Goal: Information Seeking & Learning: Learn about a topic

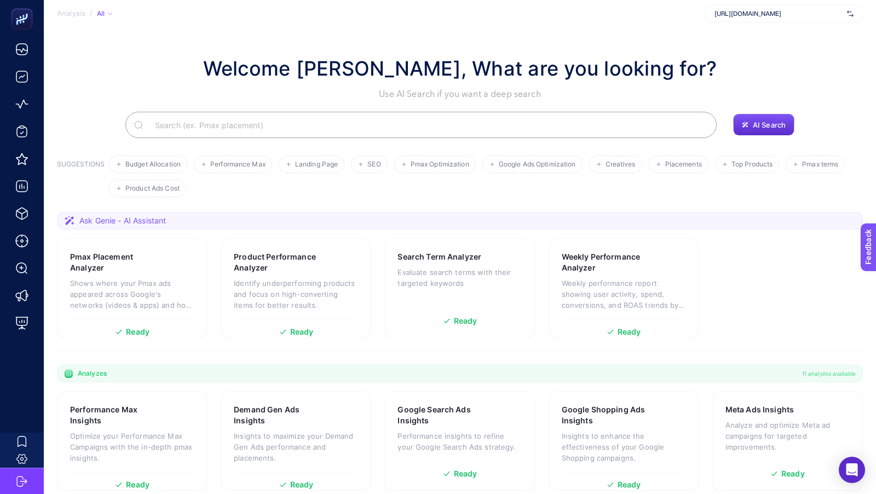
click at [782, 17] on span "[URL][DOMAIN_NAME]" at bounding box center [778, 13] width 128 height 9
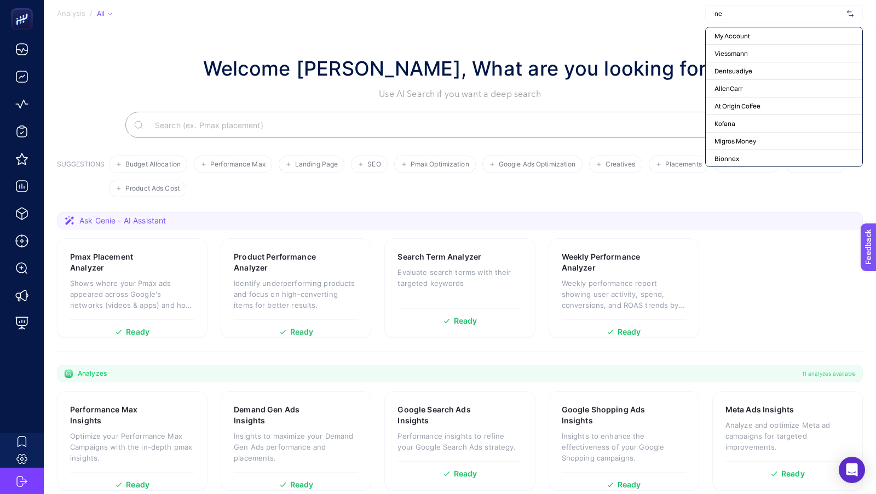
type input "nev"
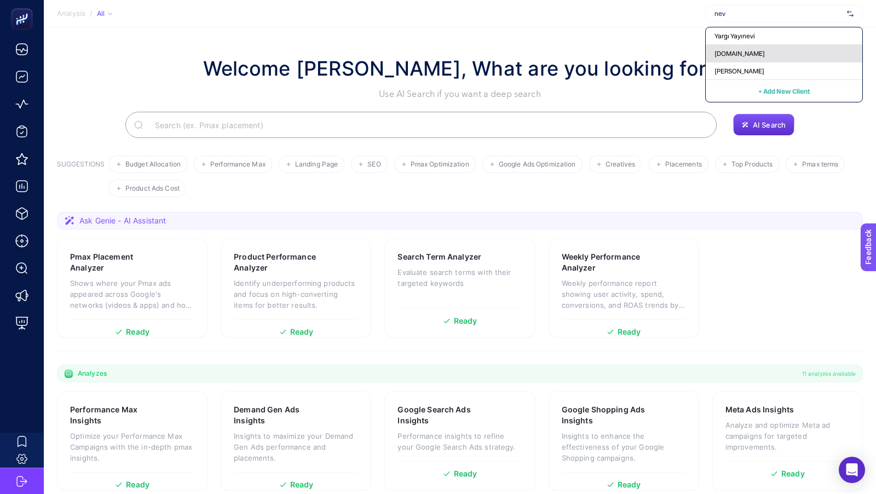
click at [772, 55] on div "[DOMAIN_NAME]" at bounding box center [784, 54] width 157 height 18
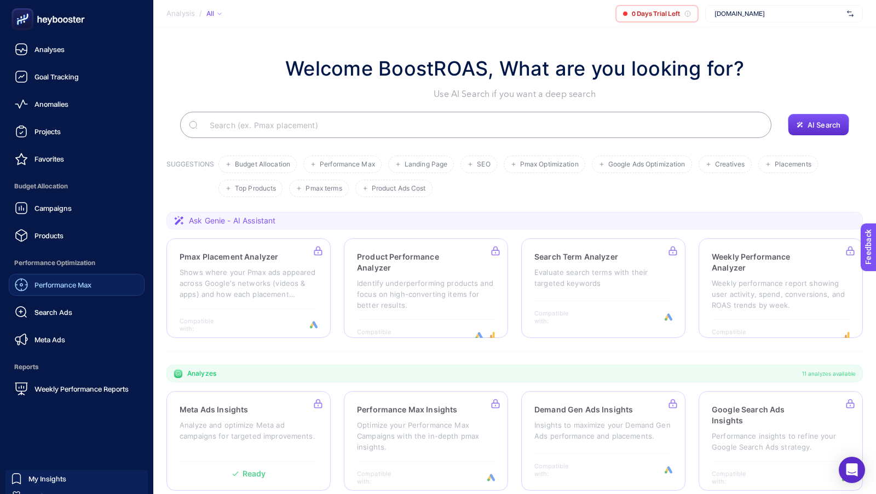
click at [73, 285] on span "Performance Max" at bounding box center [62, 284] width 57 height 9
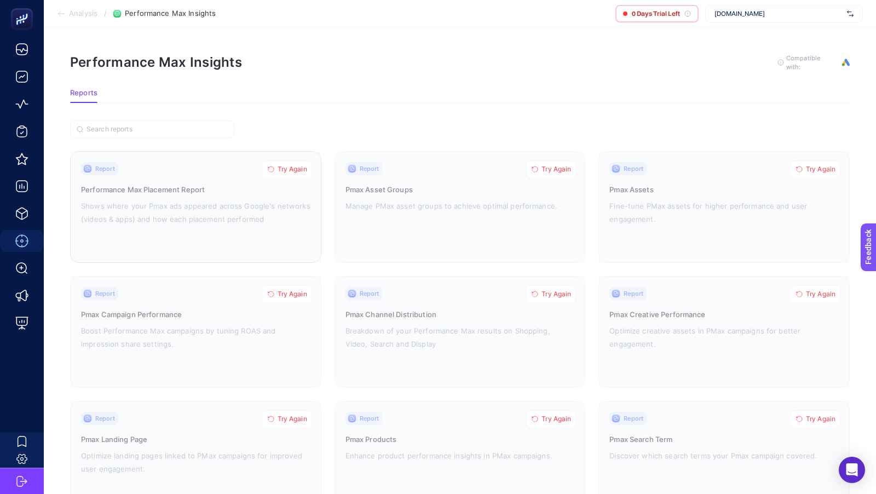
click at [291, 165] on span "Try Again" at bounding box center [293, 169] width 30 height 9
click at [747, 22] on section "Analysis / Performance Max Insights 0 Days Trial Left [DOMAIN_NAME]" at bounding box center [460, 13] width 832 height 27
click at [754, 15] on span "[DOMAIN_NAME]" at bounding box center [778, 13] width 128 height 9
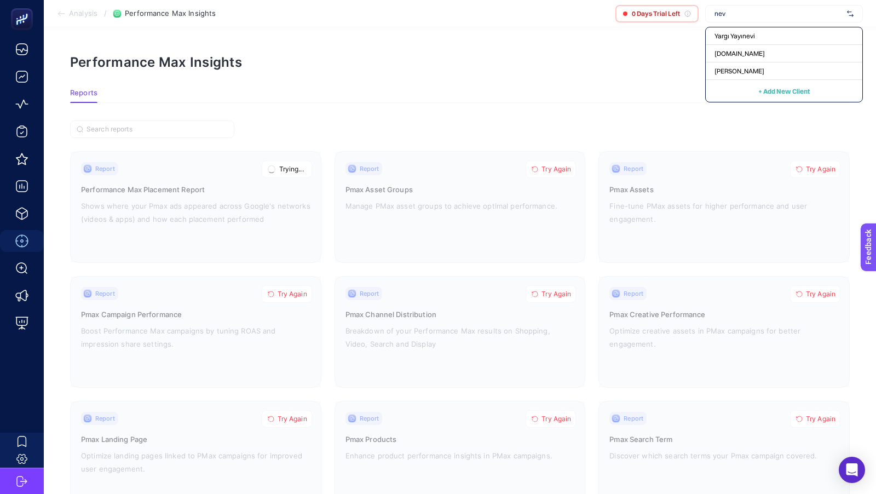
type input "nevz"
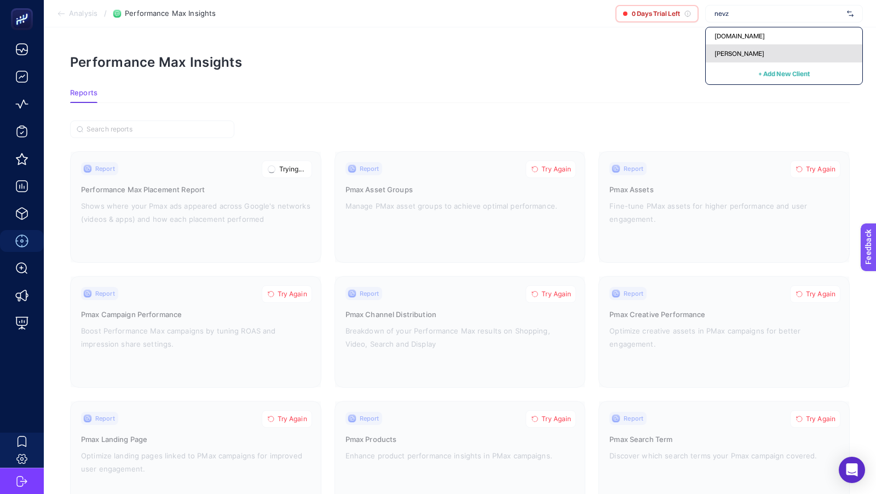
click at [739, 47] on div "[PERSON_NAME]" at bounding box center [784, 54] width 157 height 18
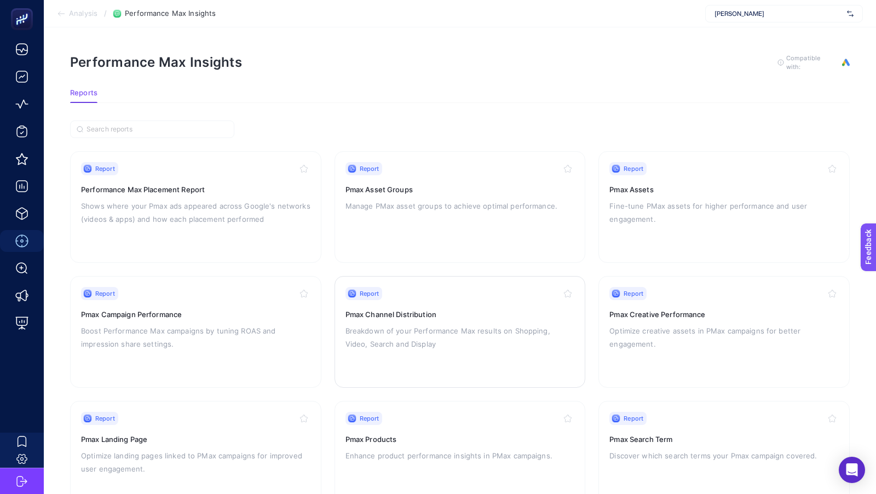
click at [447, 309] on h3 "Pmax Channel Distribution" at bounding box center [459, 314] width 229 height 11
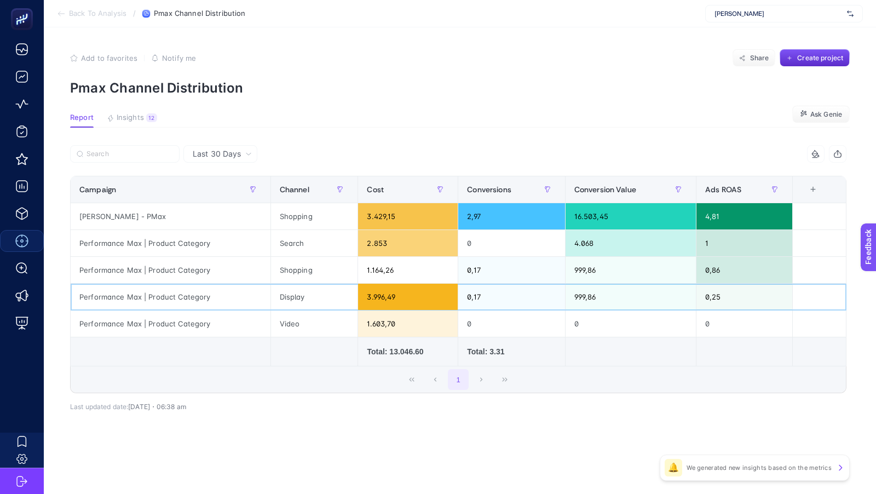
click at [372, 297] on div "3.996,49" at bounding box center [408, 297] width 100 height 26
click at [229, 147] on div "Last 30 Days" at bounding box center [220, 154] width 74 height 18
click at [221, 193] on li "Last 7 Days" at bounding box center [220, 197] width 67 height 20
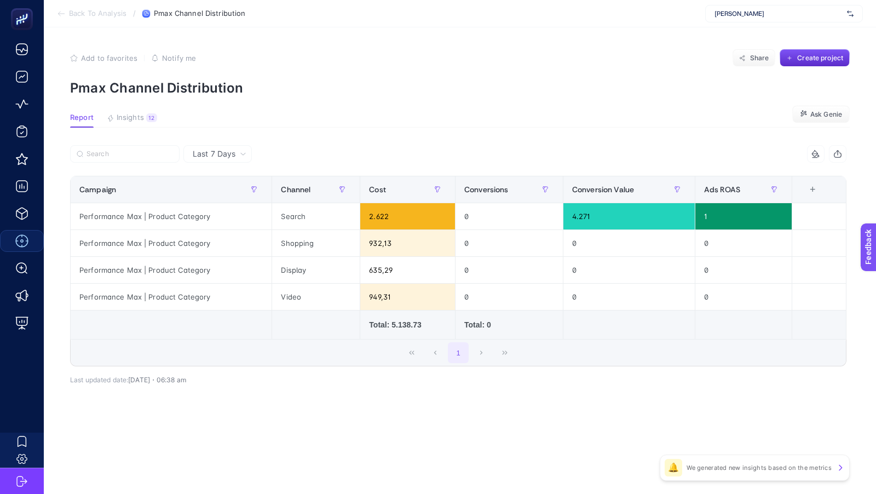
click at [238, 156] on div "Last 7 Days" at bounding box center [219, 154] width 62 height 8
click at [226, 181] on li "Last 30 Days" at bounding box center [218, 177] width 62 height 20
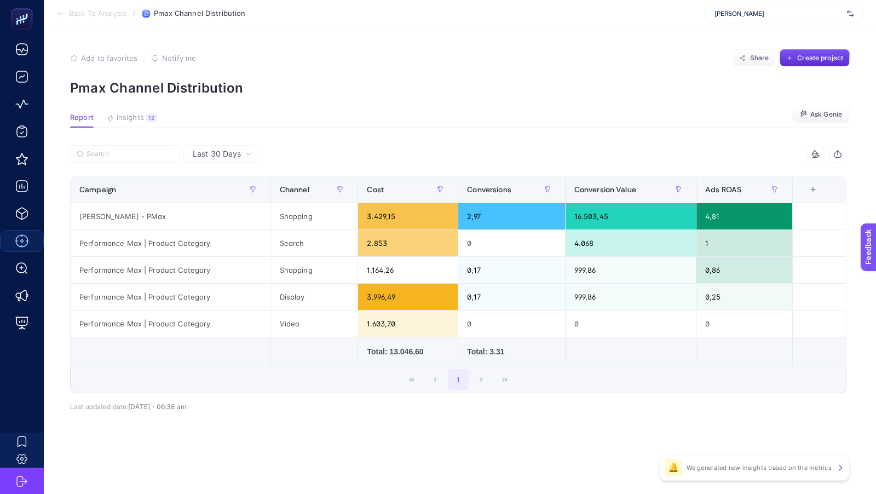
click at [216, 153] on span "Last 30 Days" at bounding box center [217, 153] width 48 height 11
click at [220, 195] on li "Last 7 Days" at bounding box center [220, 197] width 67 height 20
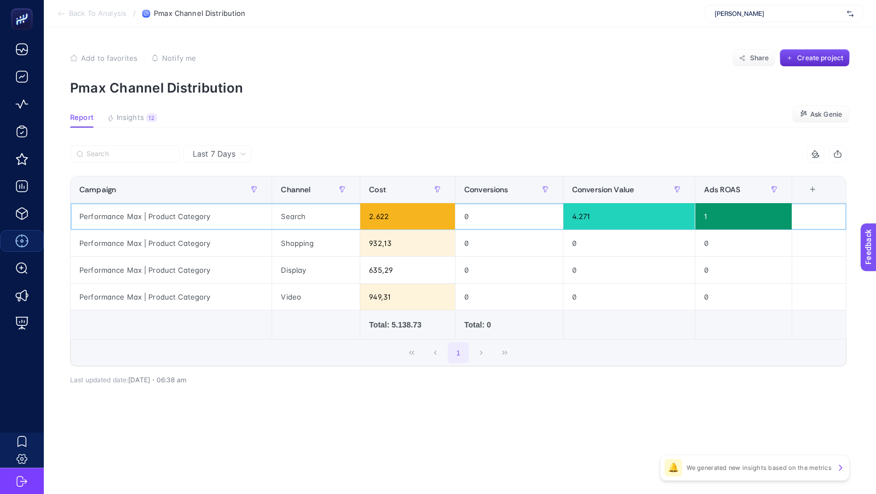
click at [378, 215] on div "2.622" at bounding box center [407, 216] width 95 height 26
click at [111, 14] on span "Back To Analysis" at bounding box center [97, 13] width 57 height 9
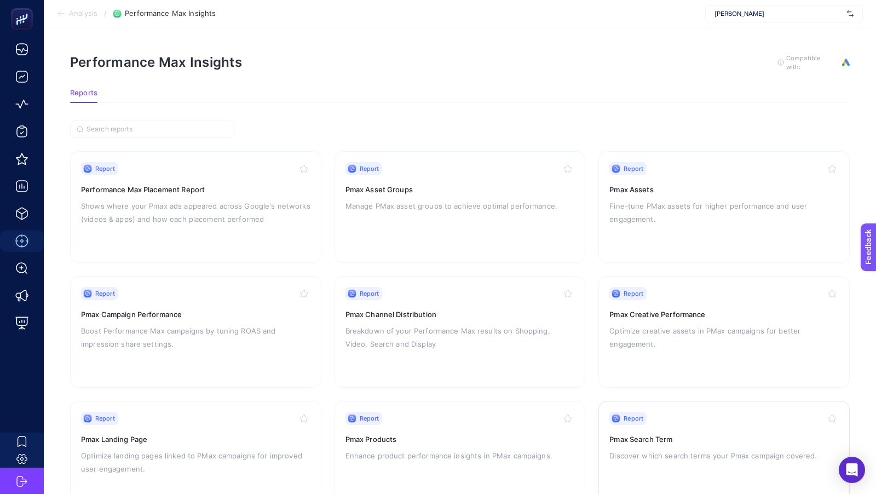
click at [676, 443] on div "Report Pmax Search Term Discover which search terms your Pmax campaign covered." at bounding box center [723, 457] width 229 height 90
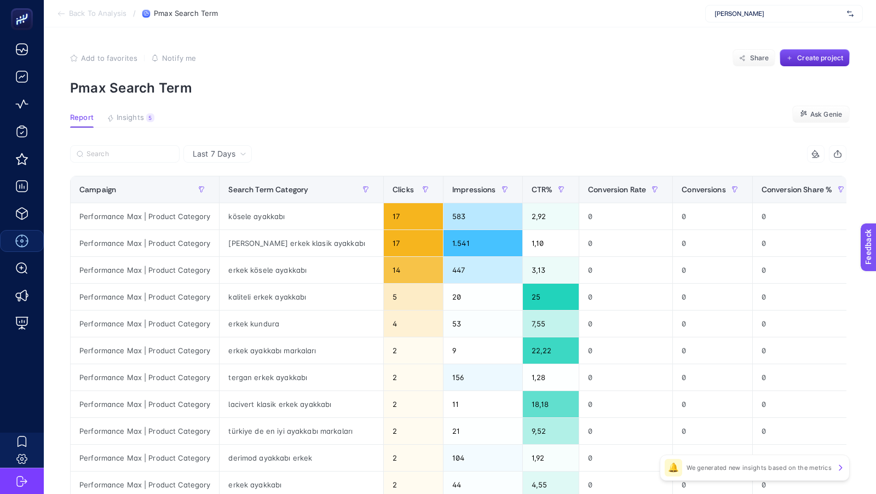
click at [89, 15] on span "Back To Analysis" at bounding box center [97, 13] width 57 height 9
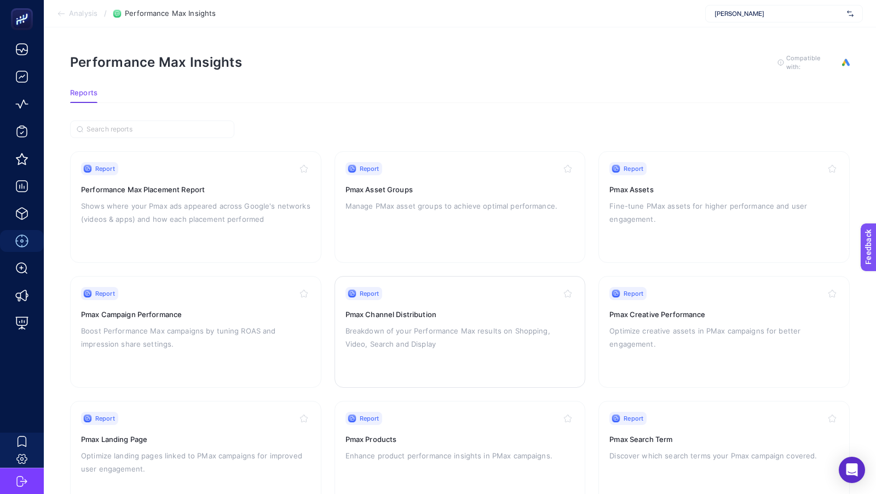
scroll to position [43, 0]
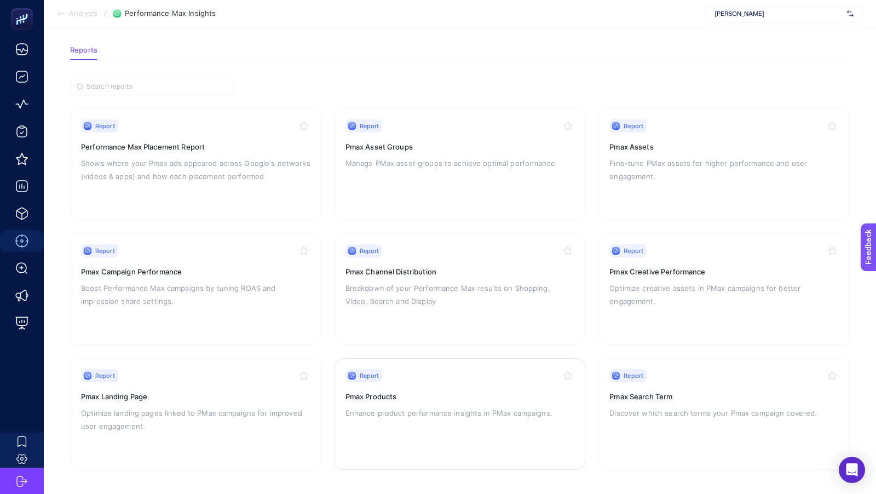
click at [427, 410] on p "Enhance product performance insights in PMax campaigns." at bounding box center [459, 412] width 229 height 13
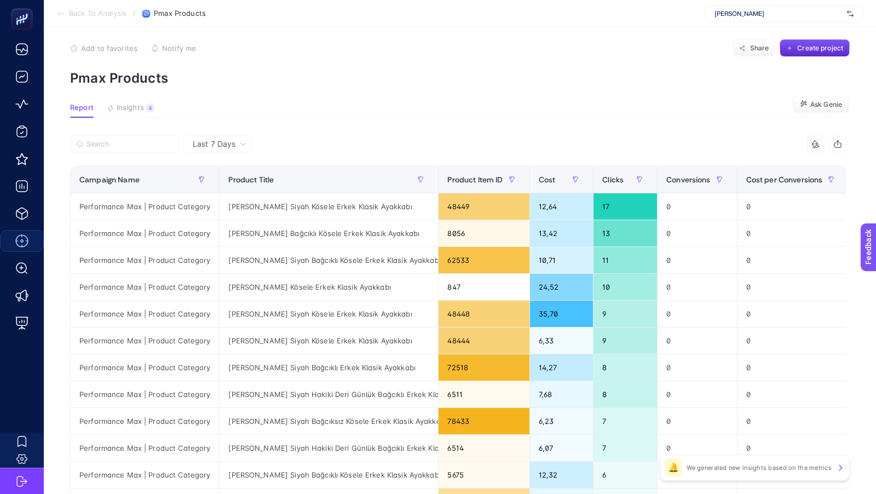
scroll to position [19, 0]
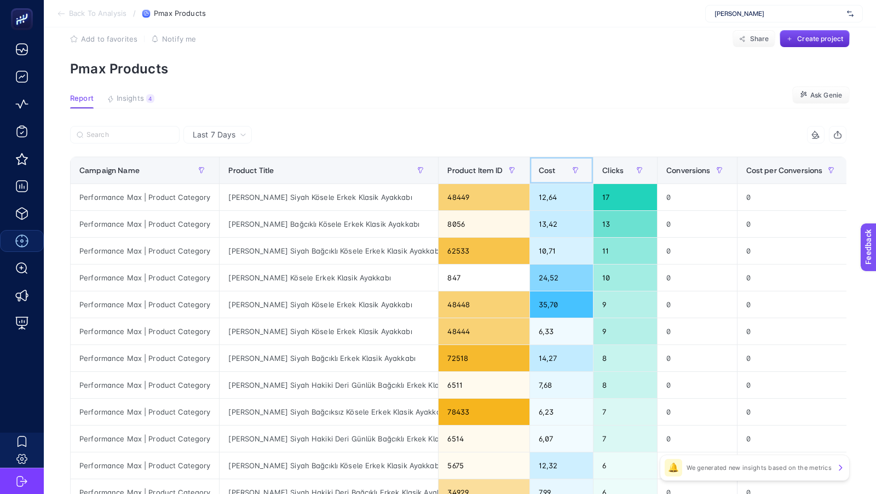
click at [552, 169] on span "Cost" at bounding box center [547, 170] width 17 height 9
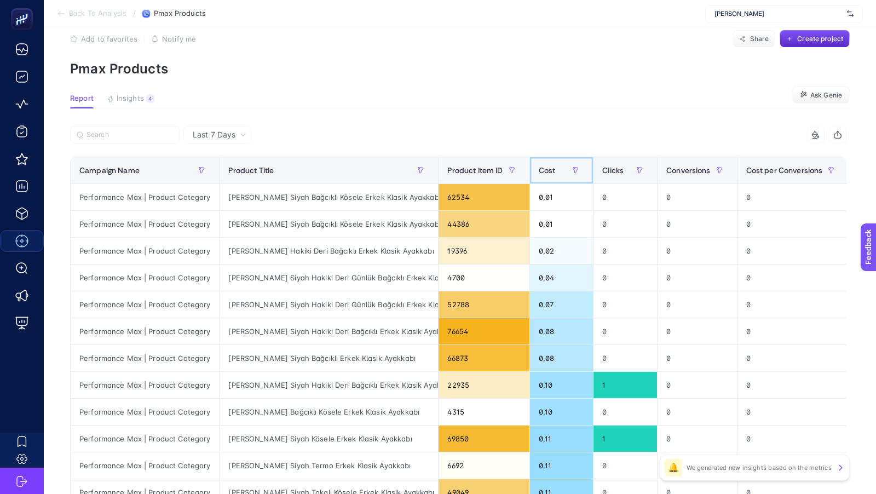
click at [552, 169] on span "Cost" at bounding box center [547, 170] width 17 height 9
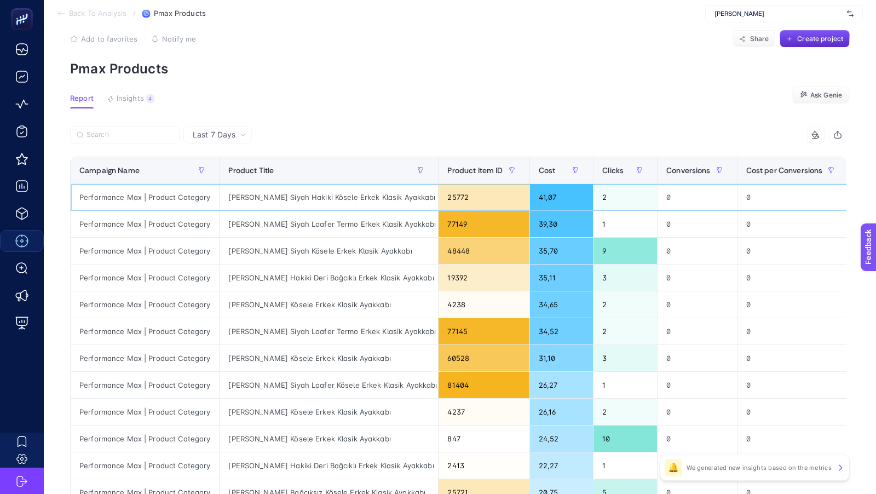
click at [364, 198] on div "[PERSON_NAME] Siyah Hakiki Kösele Erkek Klasik Ayakkabı" at bounding box center [329, 197] width 218 height 26
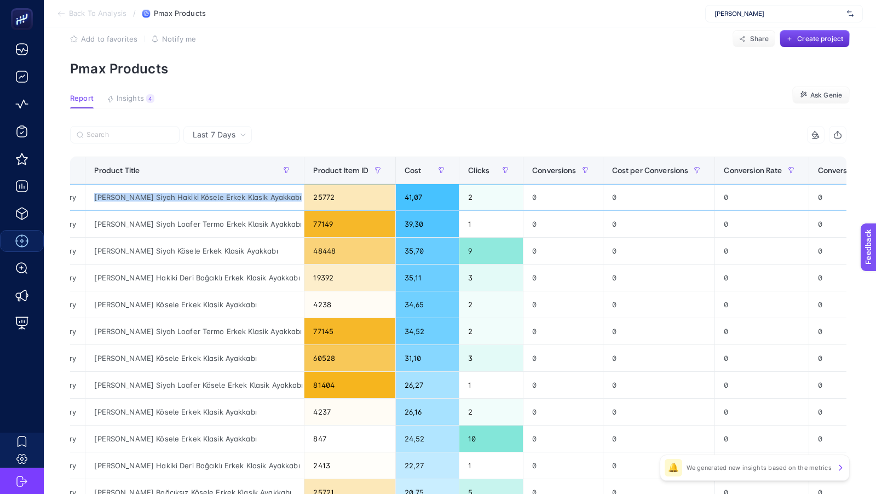
scroll to position [0, 0]
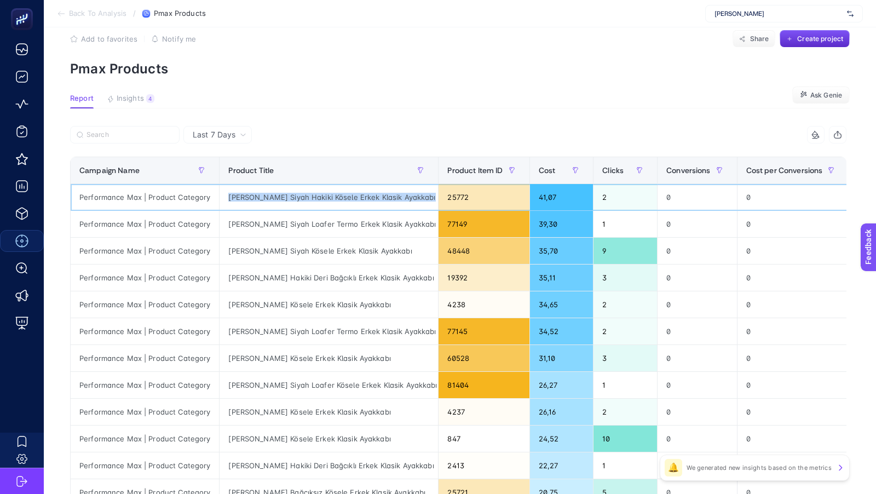
click at [371, 195] on div "[PERSON_NAME] Siyah Hakiki Kösele Erkek Klasik Ayakkabı" at bounding box center [329, 197] width 218 height 26
copy tr "[PERSON_NAME] Siyah Hakiki Kösele Erkek Klasik Ayakkabı"
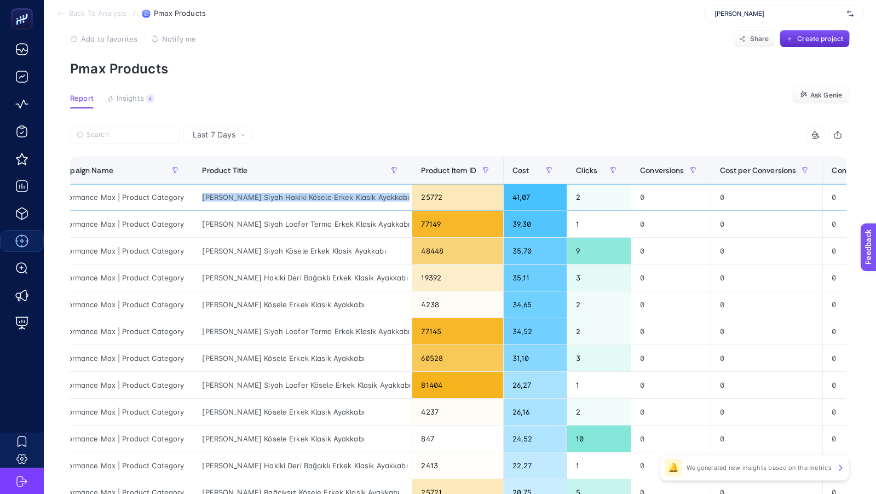
scroll to position [0, 30]
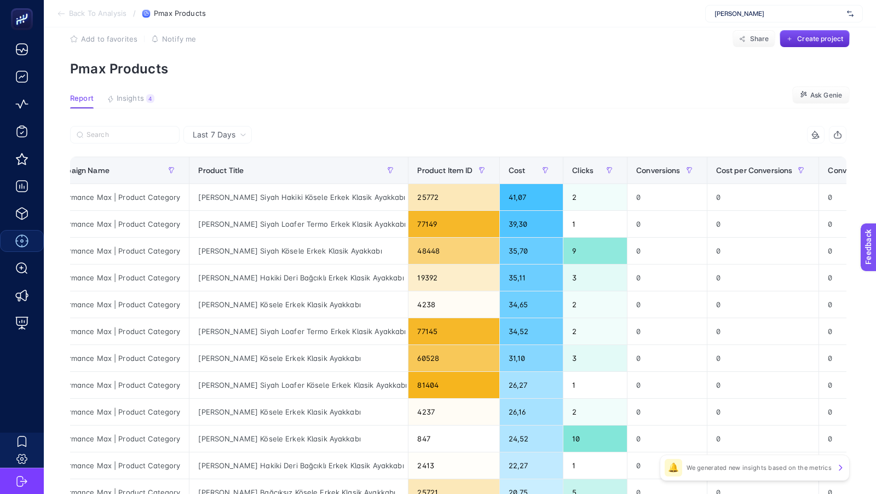
click at [89, 20] on section "Back To Analysis / Pmax Products [PERSON_NAME]" at bounding box center [460, 13] width 832 height 27
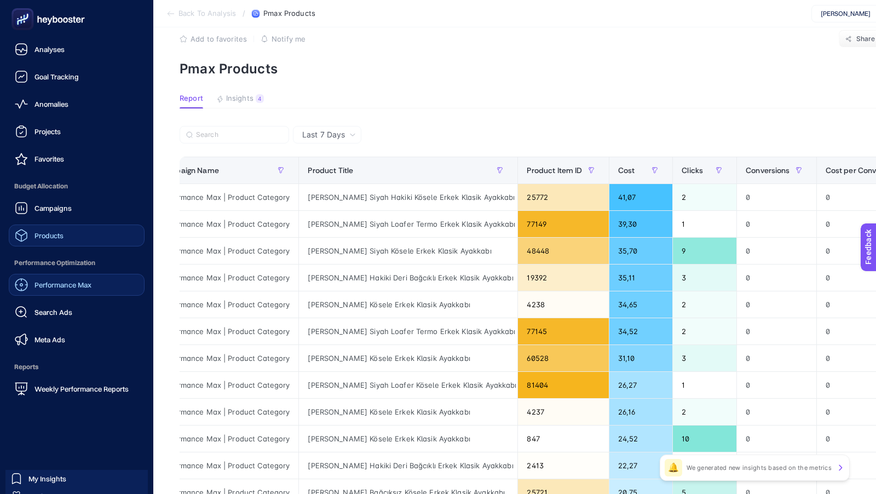
click at [50, 229] on div "Products" at bounding box center [39, 235] width 49 height 13
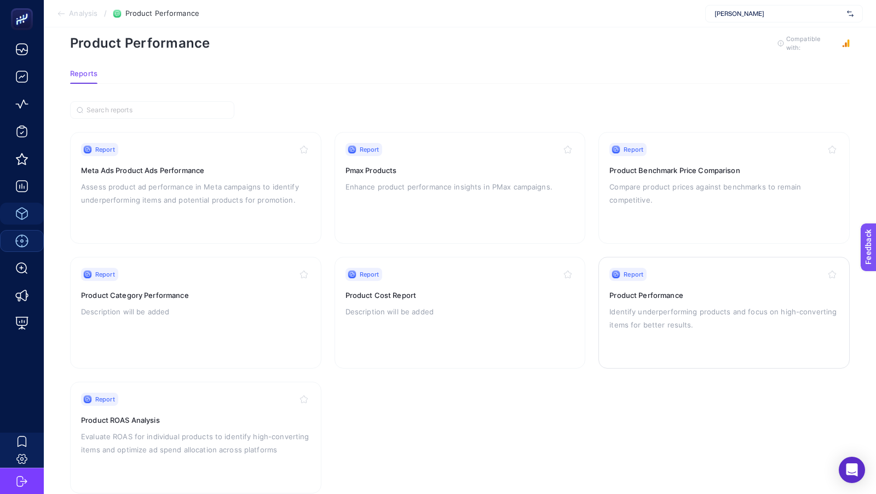
click at [647, 314] on p "Identify underperforming products and focus on high-converting items for better…" at bounding box center [723, 318] width 229 height 26
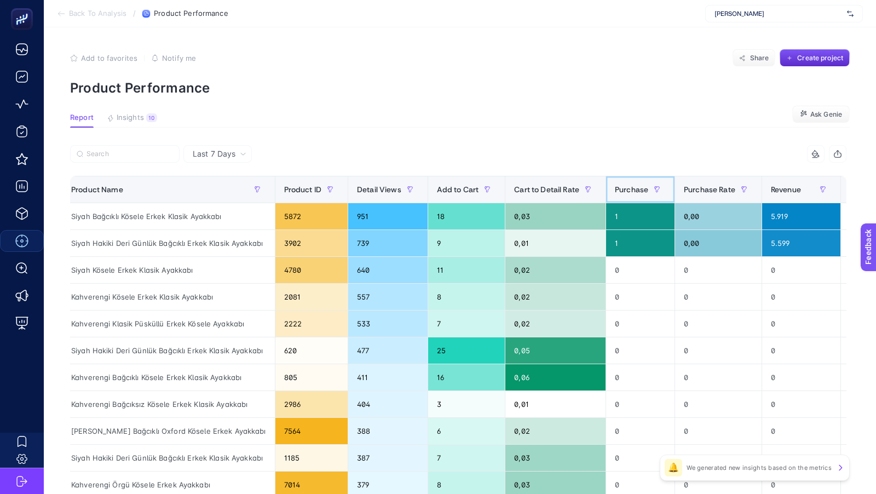
click at [616, 191] on span "Purchase" at bounding box center [631, 189] width 33 height 9
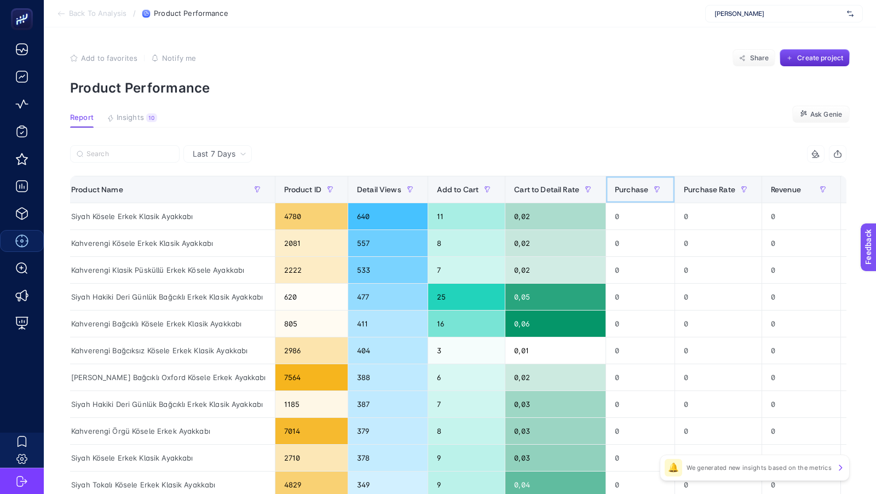
click at [616, 191] on span "Purchase" at bounding box center [631, 189] width 33 height 9
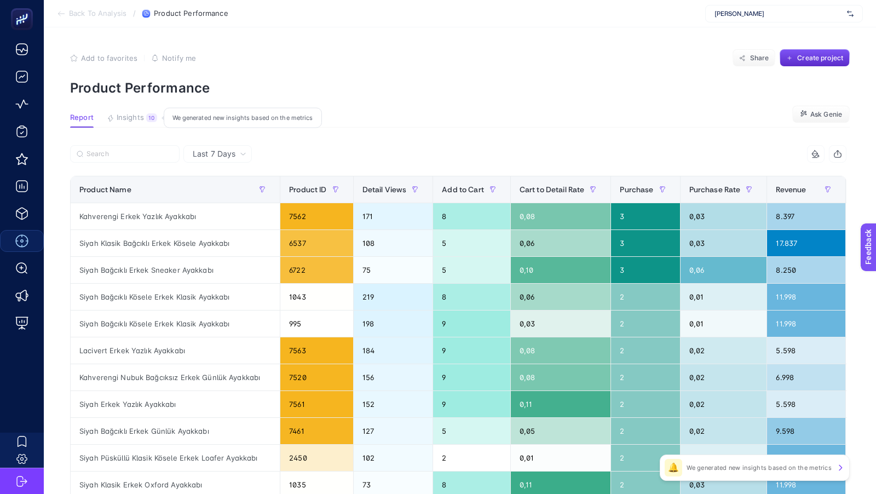
click at [125, 118] on span "Insights" at bounding box center [130, 117] width 27 height 9
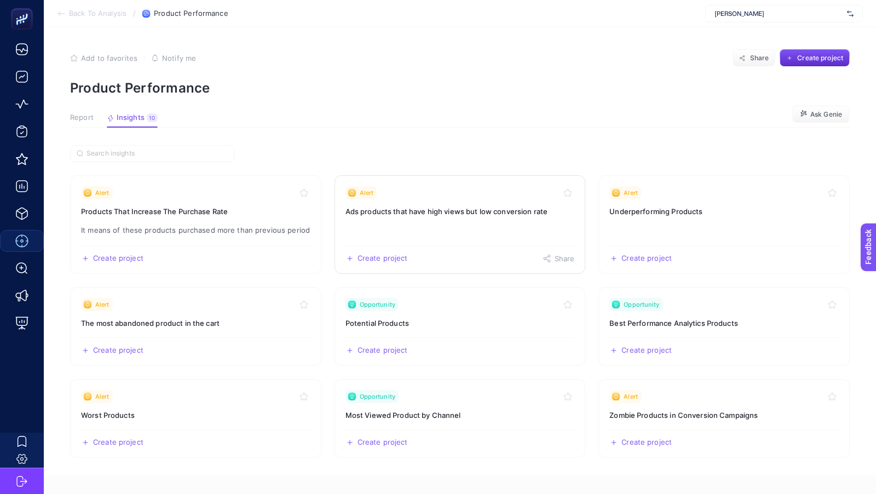
click at [504, 234] on link "Alert Ads products that have high views but low conversion rate Create project …" at bounding box center [460, 224] width 251 height 99
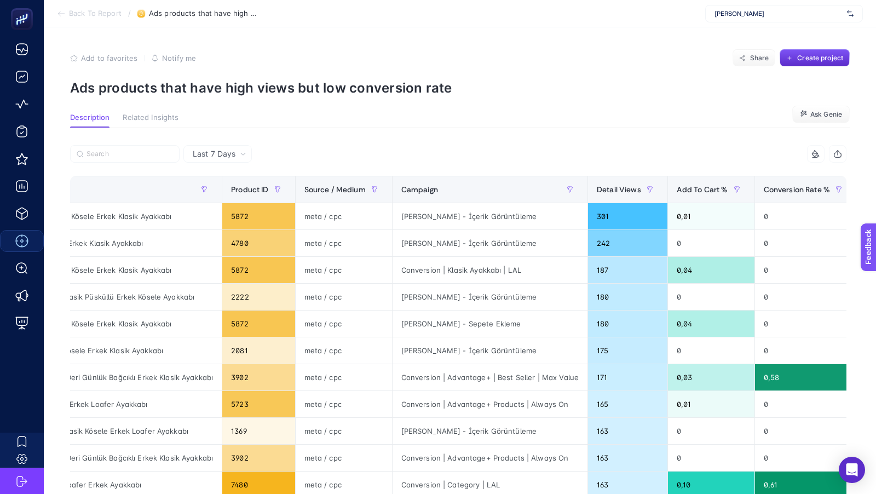
scroll to position [0, 70]
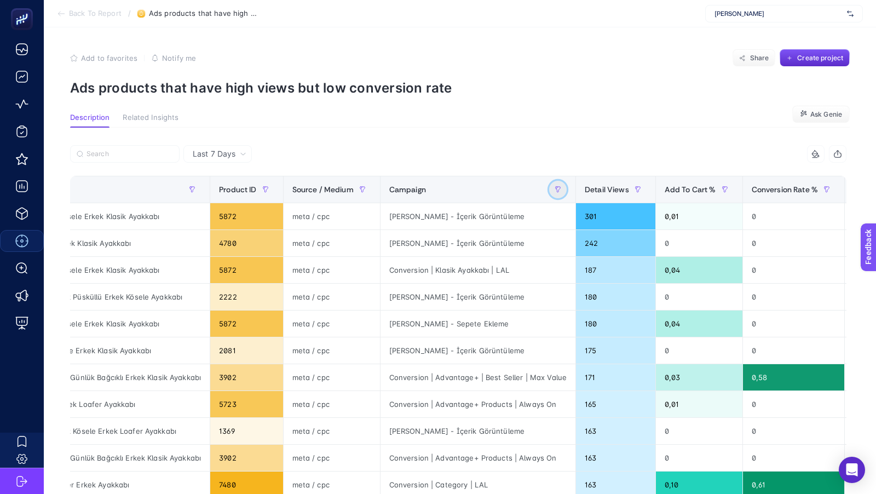
click at [556, 187] on icon "button" at bounding box center [556, 188] width 1 height 2
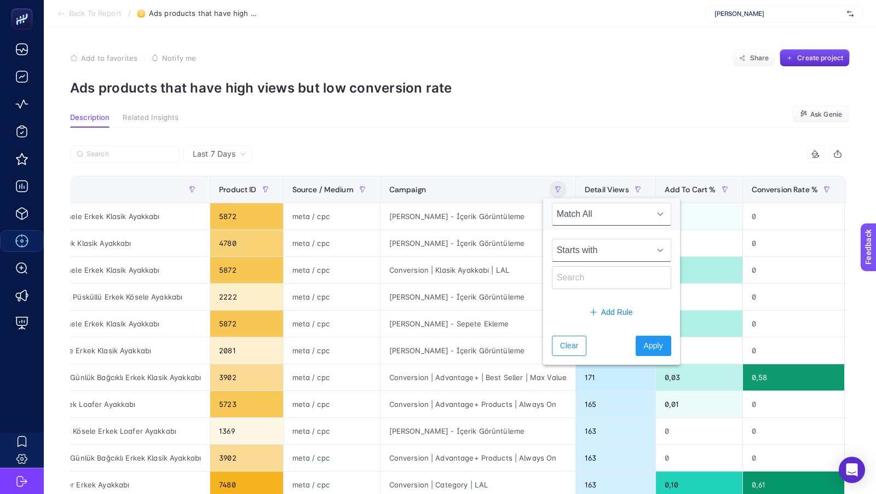
click at [600, 245] on span "Starts with" at bounding box center [600, 250] width 97 height 22
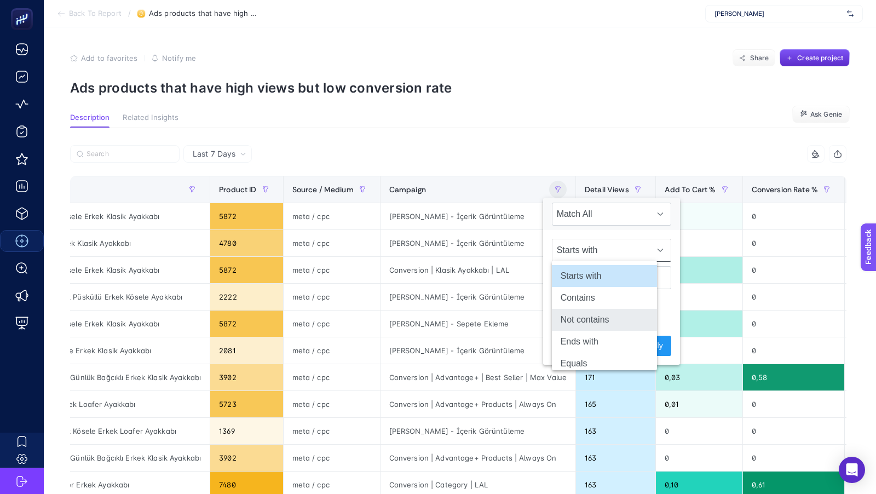
click at [586, 315] on li "Not contains" at bounding box center [604, 320] width 105 height 22
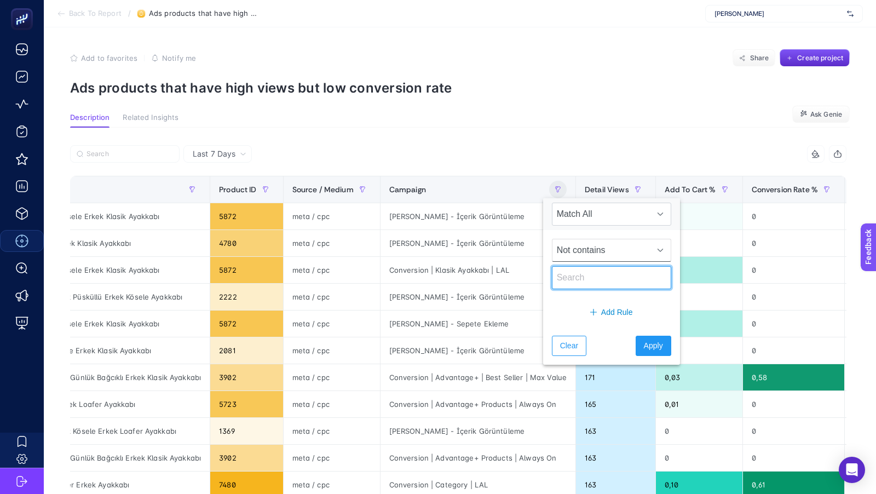
click at [584, 280] on input "text" at bounding box center [611, 277] width 119 height 23
type input "içerik"
click at [644, 340] on span "Apply" at bounding box center [653, 345] width 19 height 11
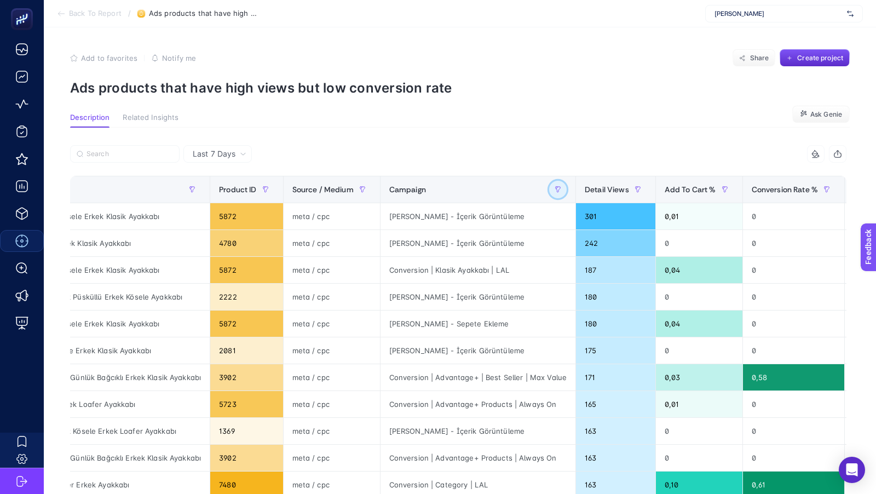
click at [551, 193] on button "button" at bounding box center [558, 190] width 18 height 18
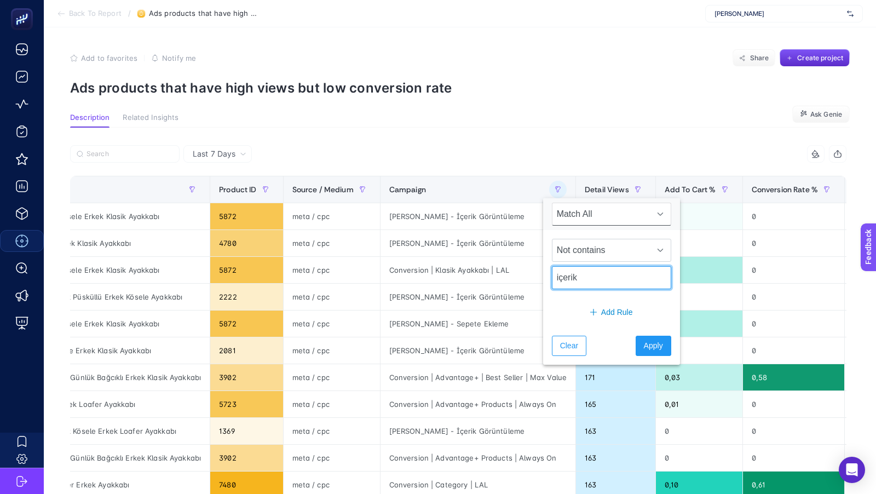
click at [560, 278] on input "içerik" at bounding box center [611, 277] width 119 height 23
type input "İçerik"
click at [644, 340] on span "Apply" at bounding box center [653, 345] width 19 height 11
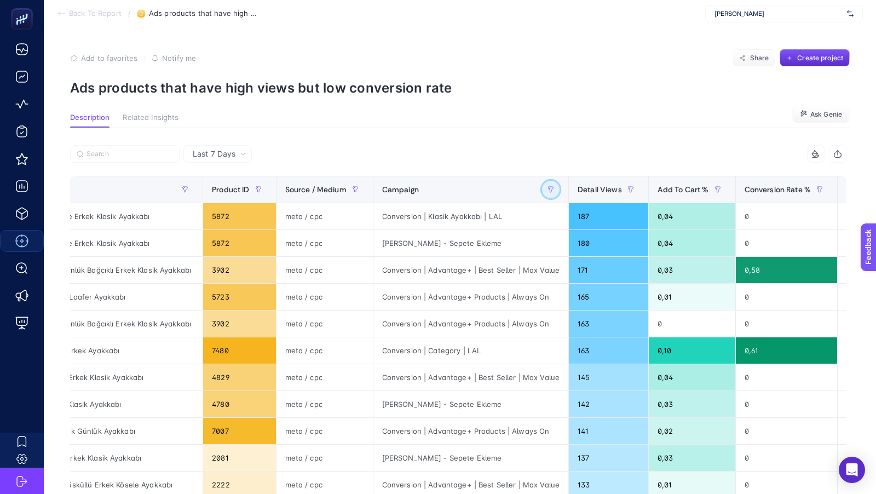
scroll to position [0, 102]
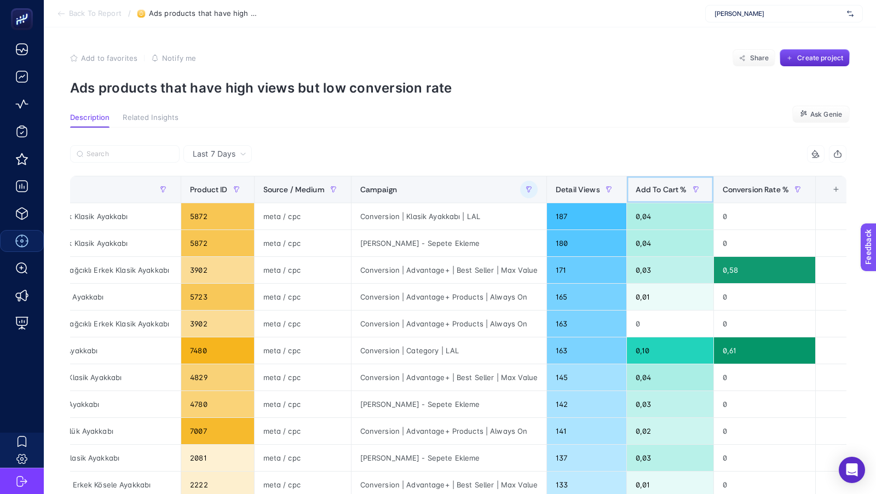
click at [658, 188] on span "Add To Cart %" at bounding box center [661, 189] width 51 height 9
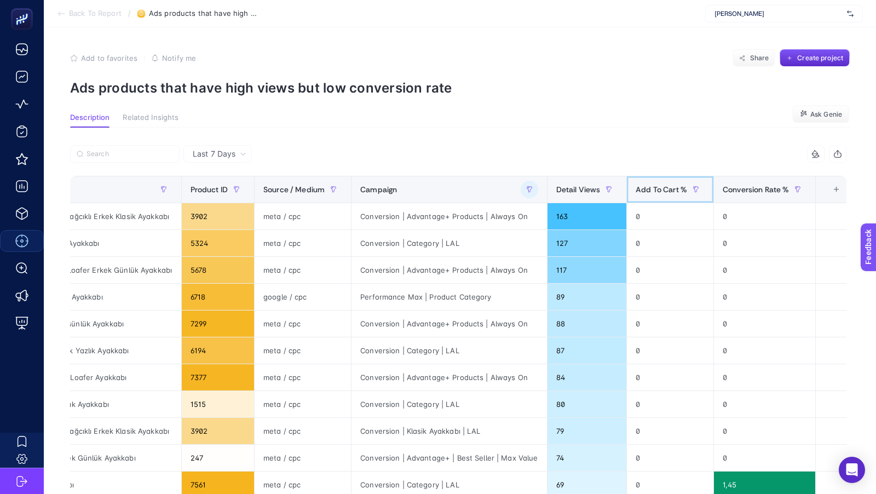
click at [658, 188] on span "Add To Cart %" at bounding box center [661, 189] width 51 height 9
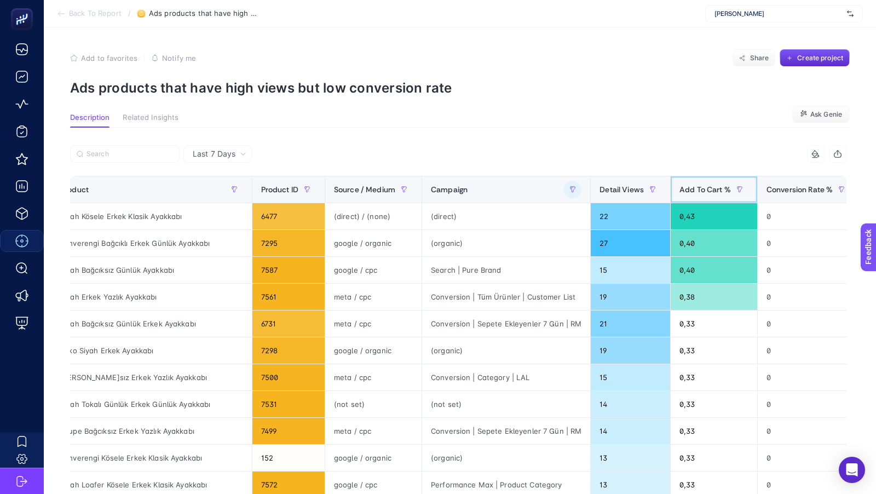
scroll to position [0, 0]
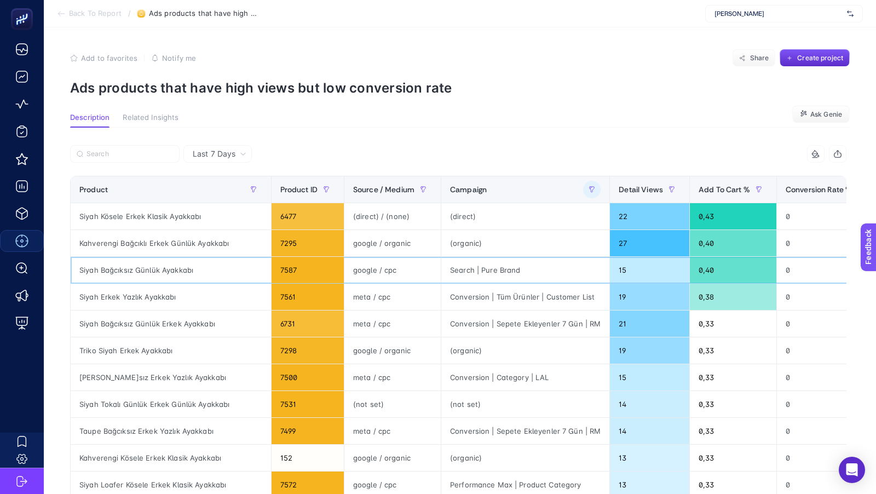
click at [500, 269] on div "Search | Pure Brand" at bounding box center [525, 270] width 168 height 26
click at [83, 13] on span "Back To Report" at bounding box center [95, 13] width 53 height 9
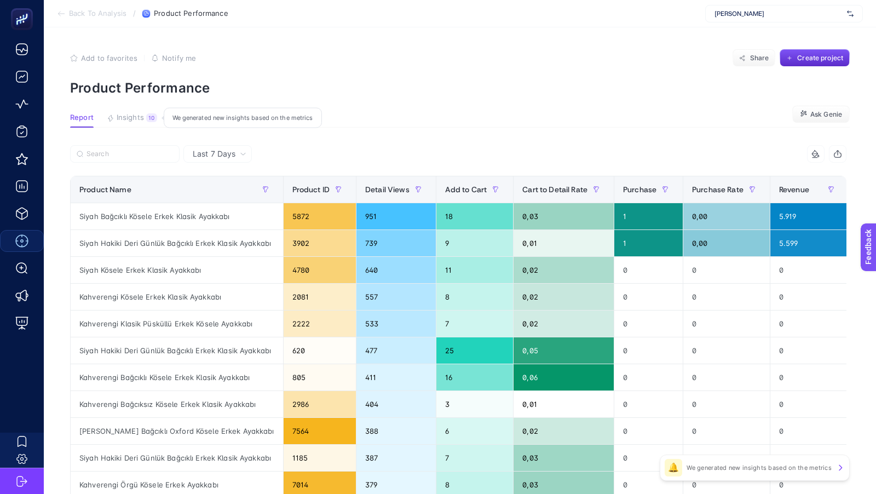
click at [136, 120] on span "Insights" at bounding box center [130, 117] width 27 height 9
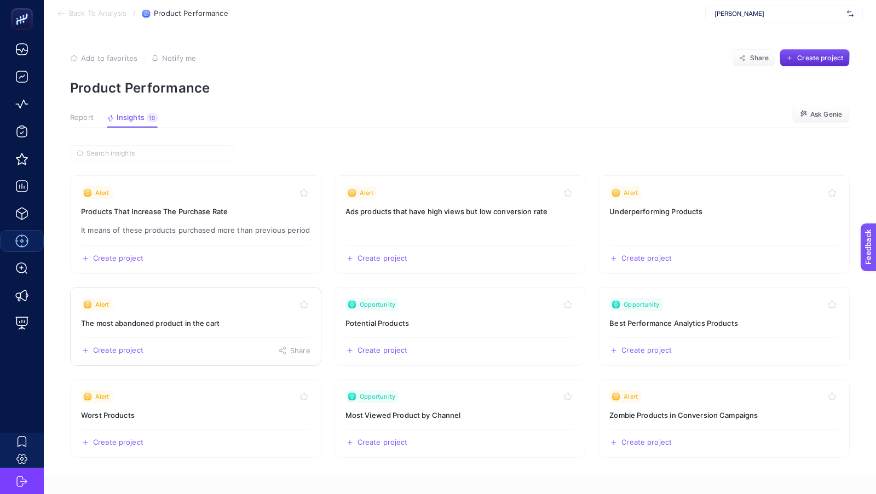
click at [192, 330] on link "Alert The most abandoned product in the cart Create project Share" at bounding box center [195, 326] width 251 height 79
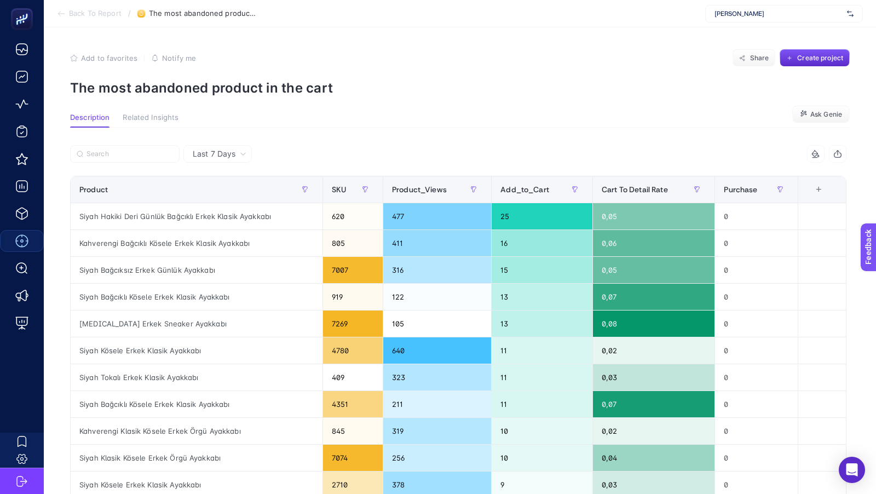
click at [81, 13] on span "Back To Report" at bounding box center [95, 13] width 53 height 9
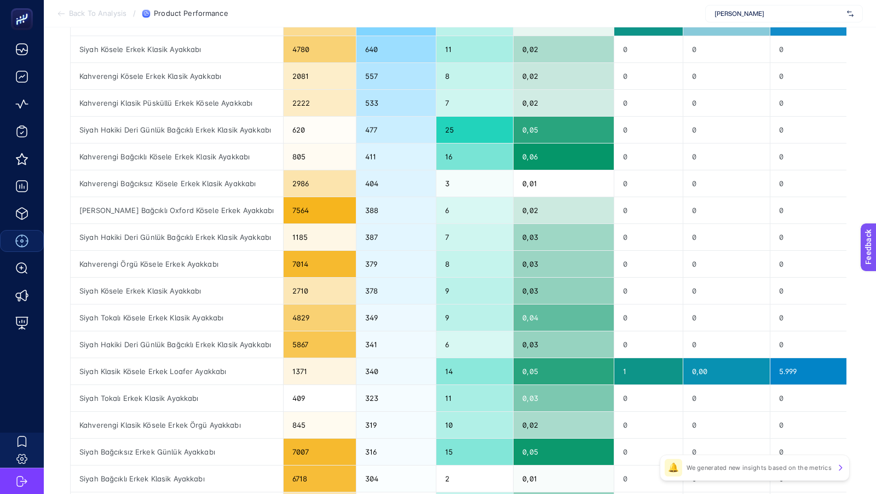
scroll to position [226, 0]
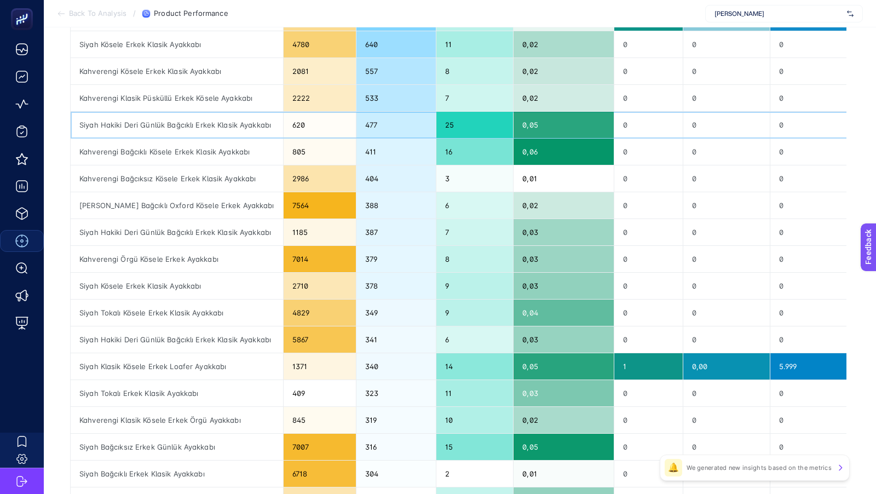
click at [574, 127] on div "0,05" at bounding box center [564, 125] width 100 height 26
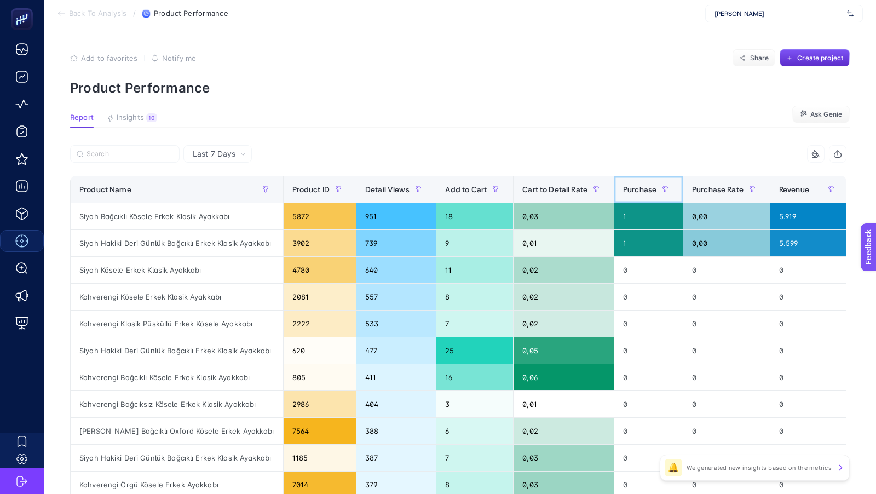
click at [633, 189] on span "Purchase" at bounding box center [639, 189] width 33 height 9
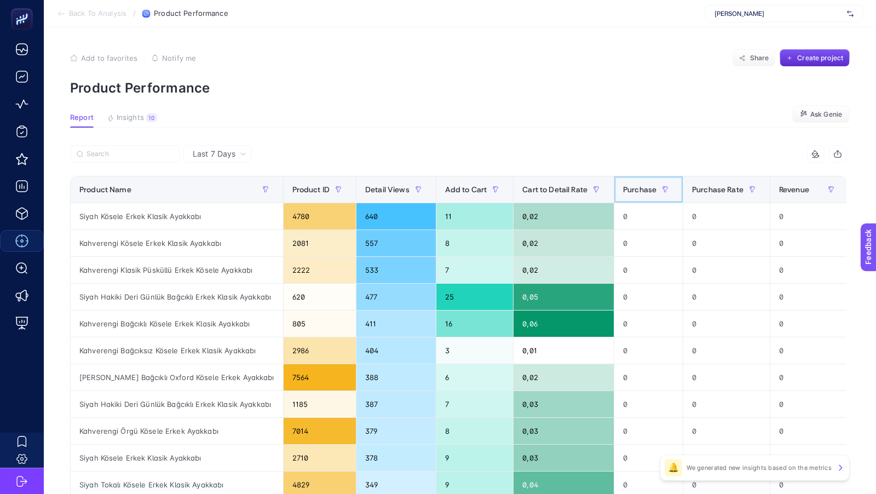
click at [641, 188] on span "Purchase" at bounding box center [639, 189] width 33 height 9
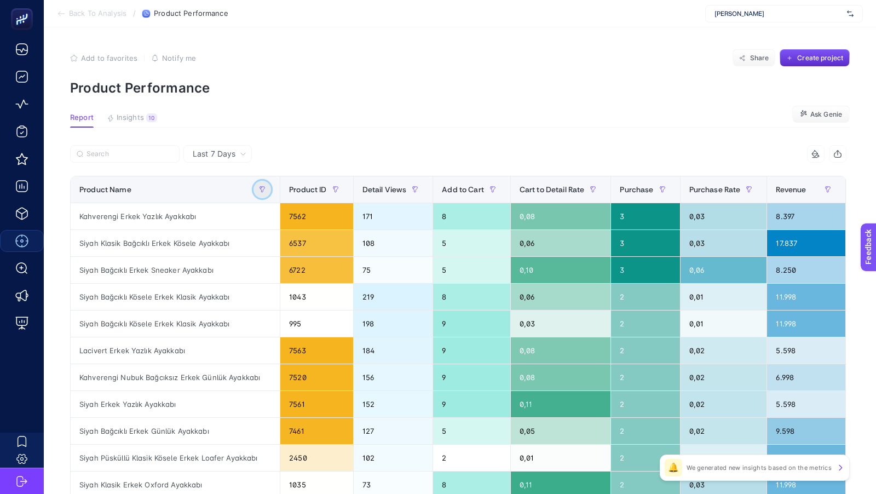
click at [262, 189] on icon "button" at bounding box center [262, 189] width 7 height 7
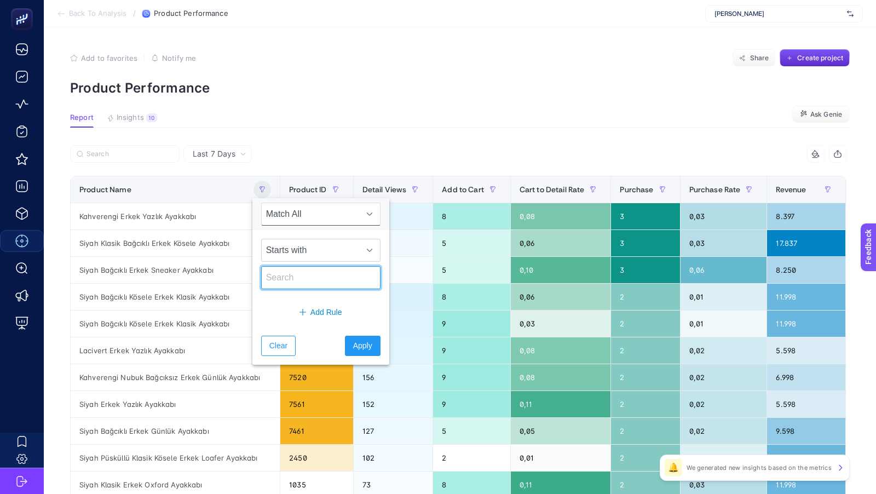
click at [292, 285] on input "text" at bounding box center [320, 277] width 119 height 23
paste input "[PERSON_NAME] Siyah Hakiki Deri Günlük Bağcıklı Erkek Klasik Ayakkabı"
type input "[PERSON_NAME] Siyah Hakiki Deri Günlük Bağcıklı Erkek Klasik Ayakkabı"
click at [353, 342] on span "Apply" at bounding box center [362, 345] width 19 height 11
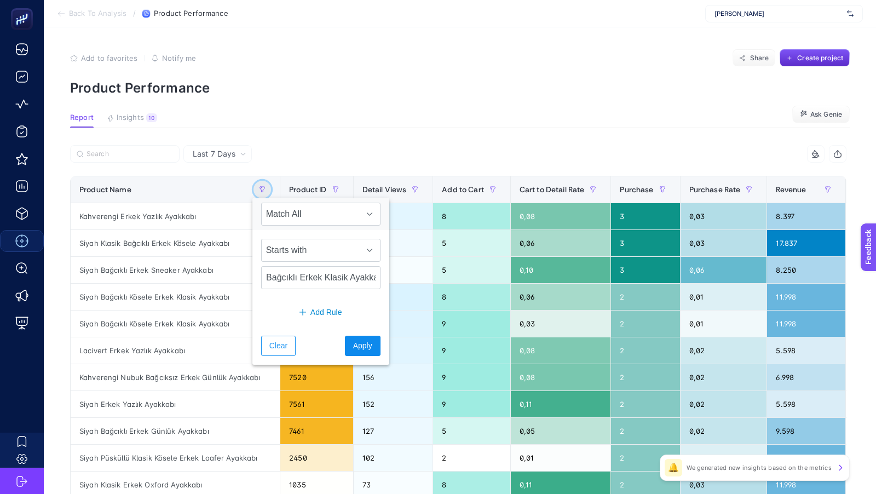
scroll to position [0, 0]
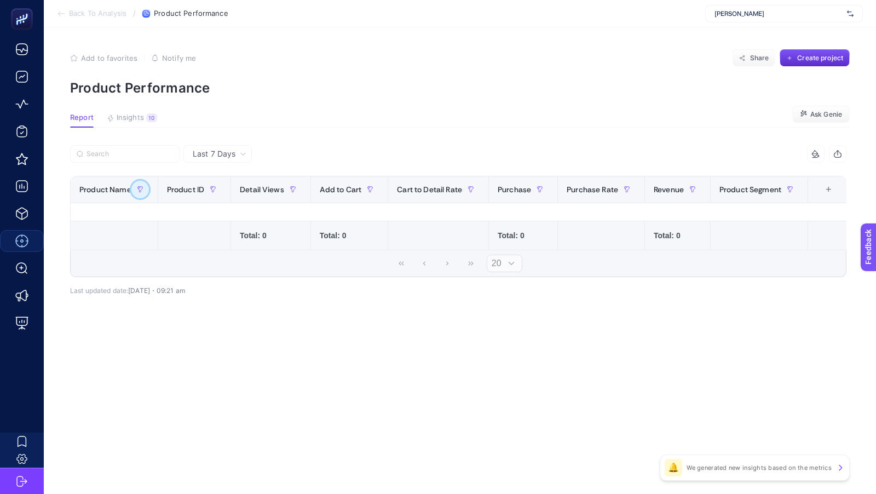
click at [140, 189] on icon "button" at bounding box center [140, 189] width 7 height 7
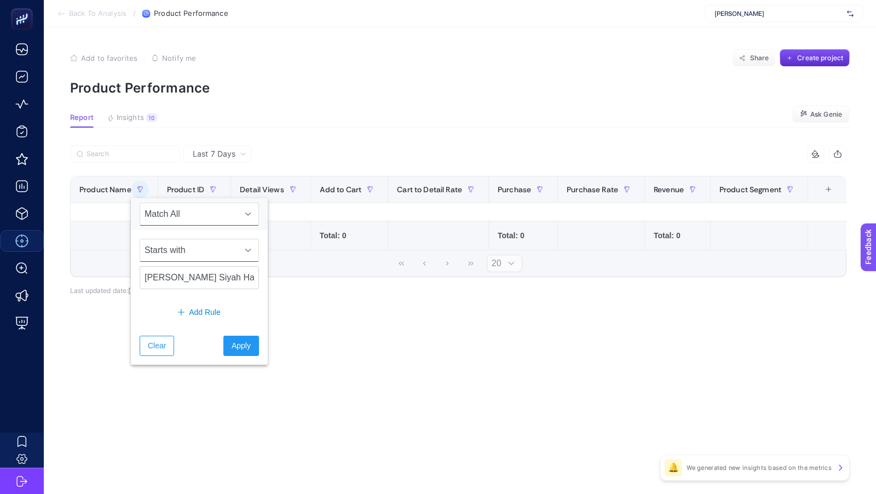
click at [183, 247] on span "Starts with" at bounding box center [188, 250] width 97 height 22
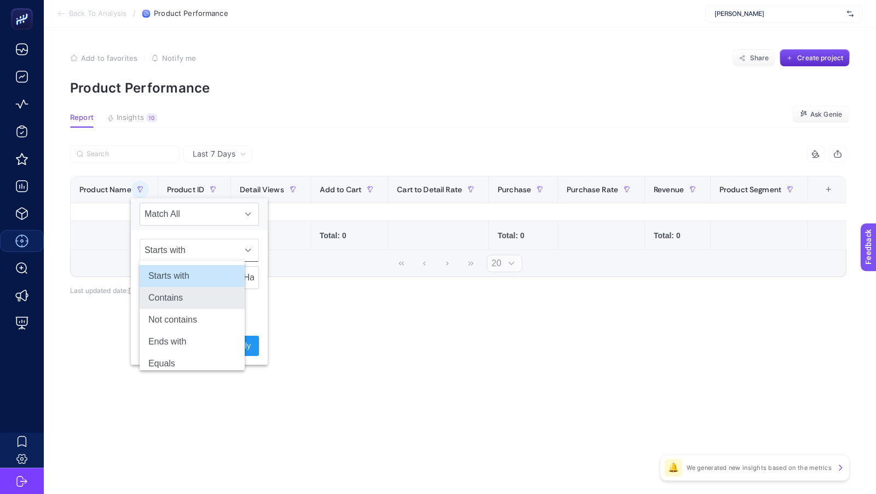
click at [175, 294] on li "Contains" at bounding box center [192, 298] width 105 height 22
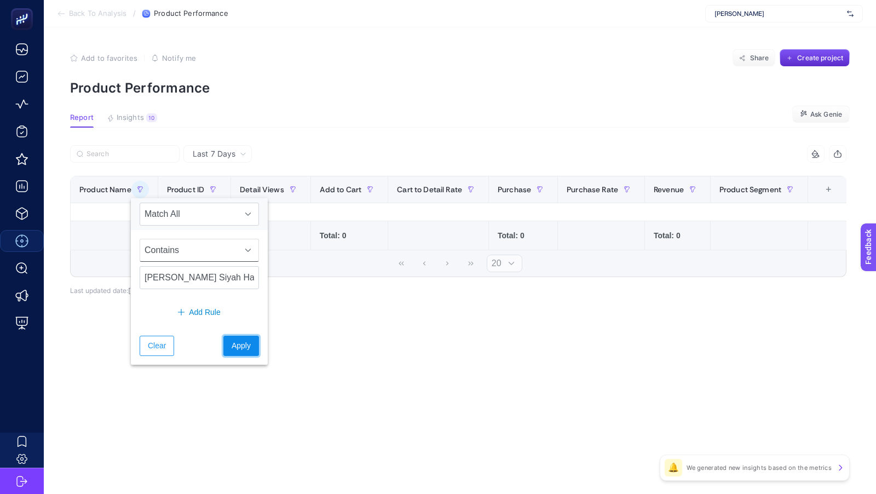
click at [232, 347] on span "Apply" at bounding box center [241, 345] width 19 height 11
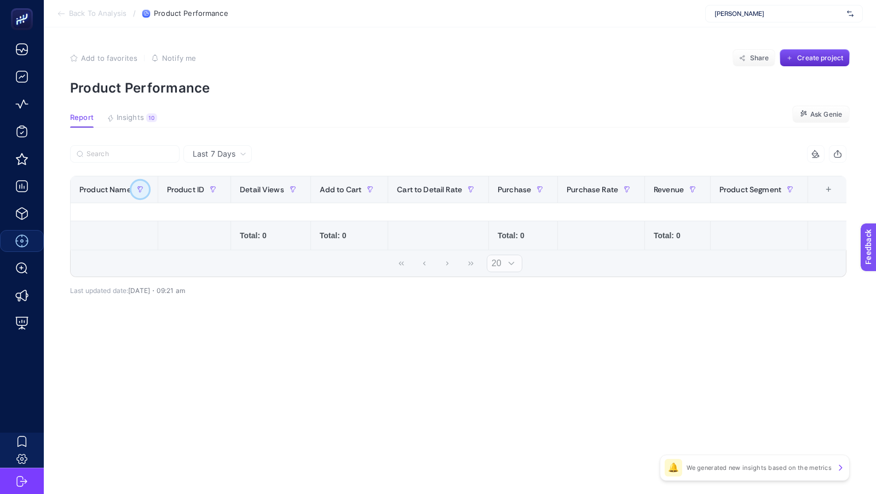
click at [142, 186] on icon "button" at bounding box center [140, 189] width 7 height 7
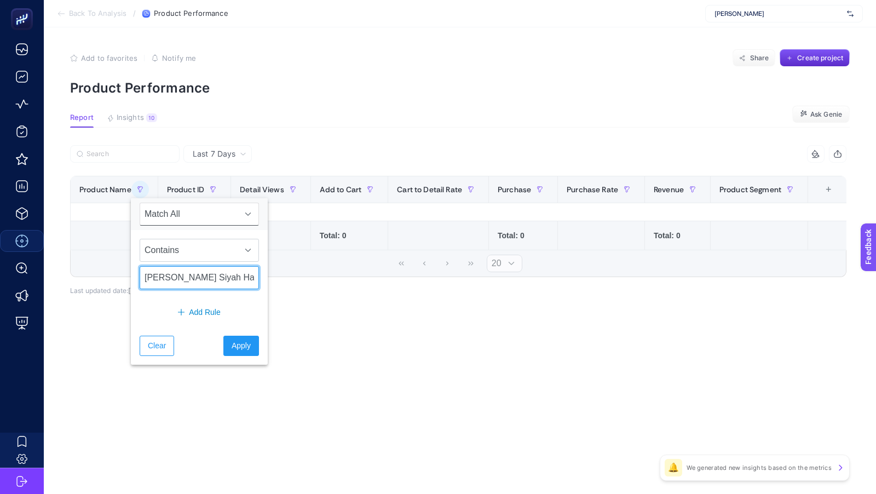
click at [179, 273] on input "[PERSON_NAME] Siyah Hakiki Deri Günlük Bağcıklı Erkek Klasik Ayakkabı" at bounding box center [199, 277] width 119 height 23
click at [226, 351] on button "Apply" at bounding box center [241, 346] width 36 height 20
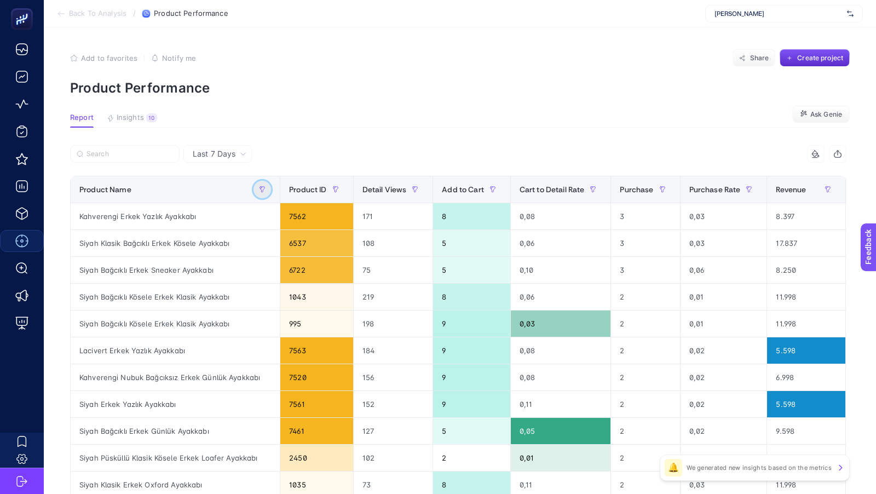
click at [264, 185] on button "button" at bounding box center [262, 190] width 18 height 18
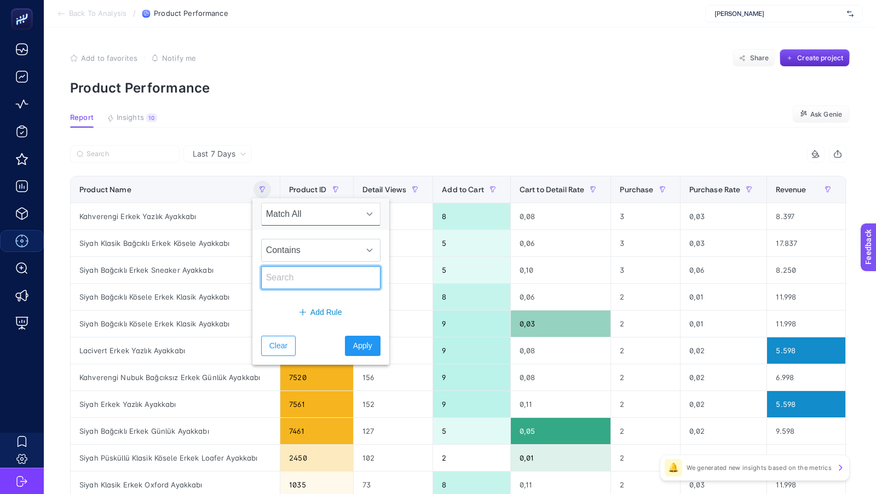
click at [292, 279] on input "text" at bounding box center [320, 277] width 119 height 23
paste input "[PERSON_NAME] Siyah Hakiki Deri Günlük Bağcıklı Erkek Klasik Ayakkabı"
click at [319, 275] on input "[PERSON_NAME] Siyah Hakiki Deri Günlük Bağcıklı Erkek Klasik Ayakkabı" at bounding box center [320, 277] width 119 height 23
type input "Siyah Hakiki Deri Günlük Bağcıklı Erkek Klasik Ayakkabı"
click at [354, 341] on span "Apply" at bounding box center [362, 345] width 19 height 11
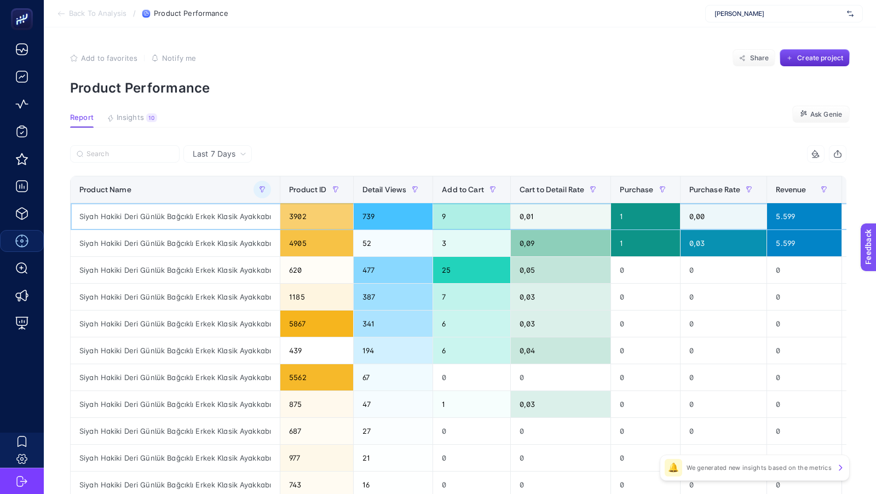
click at [232, 215] on div "Siyah Hakiki Deri Günlük Bağcıklı Erkek Klasik Ayakkabı" at bounding box center [175, 216] width 209 height 26
copy tr "Siyah Hakiki Deri Günlük Bağcıklı Erkek Klasik Ayakkabı"
click at [296, 296] on div "1185" at bounding box center [316, 297] width 72 height 26
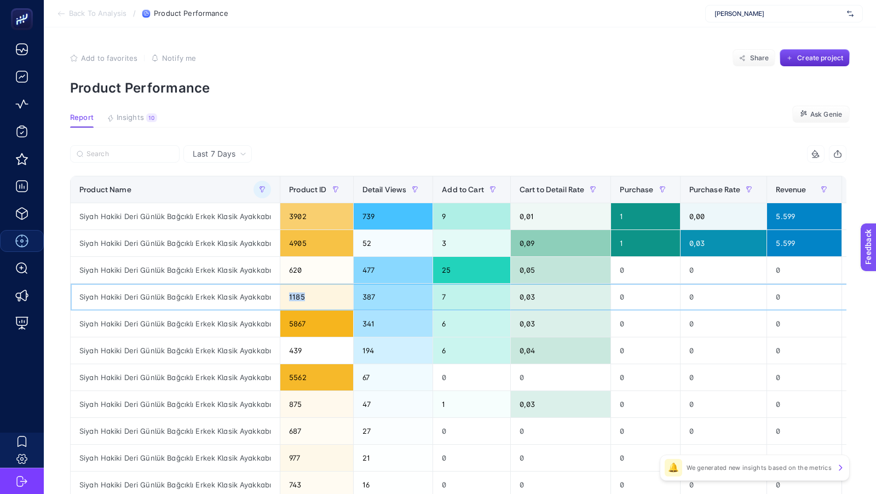
click at [296, 296] on div "1185" at bounding box center [316, 297] width 72 height 26
click at [403, 93] on p "Product Performance" at bounding box center [460, 88] width 780 height 16
click at [750, 64] on button "Share" at bounding box center [754, 58] width 43 height 18
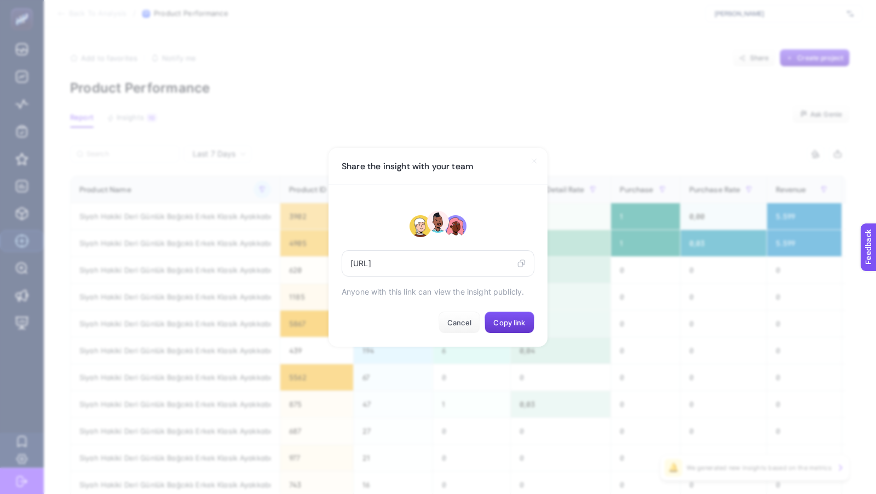
click at [505, 321] on span "Copy link" at bounding box center [509, 322] width 32 height 9
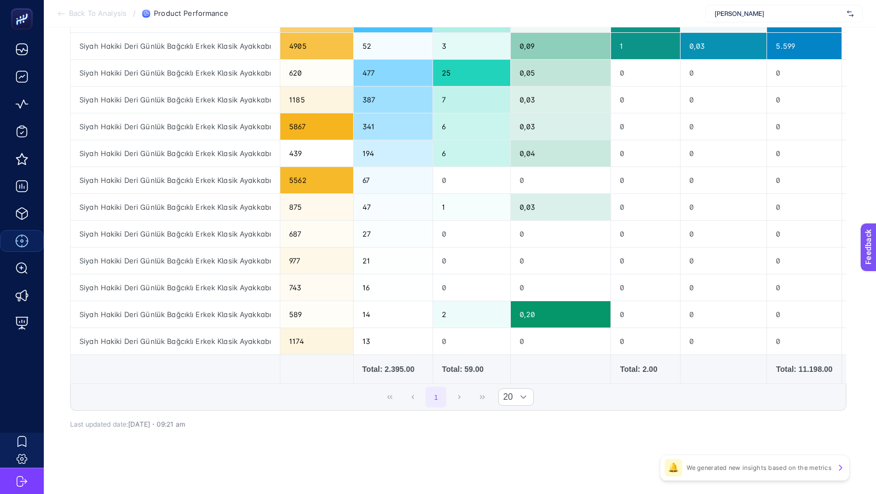
scroll to position [77, 0]
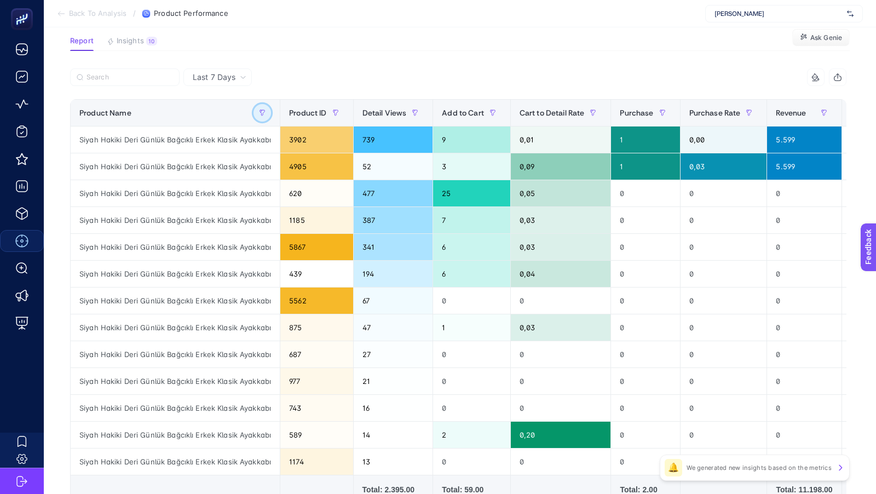
click at [261, 113] on icon "button" at bounding box center [262, 112] width 5 height 5
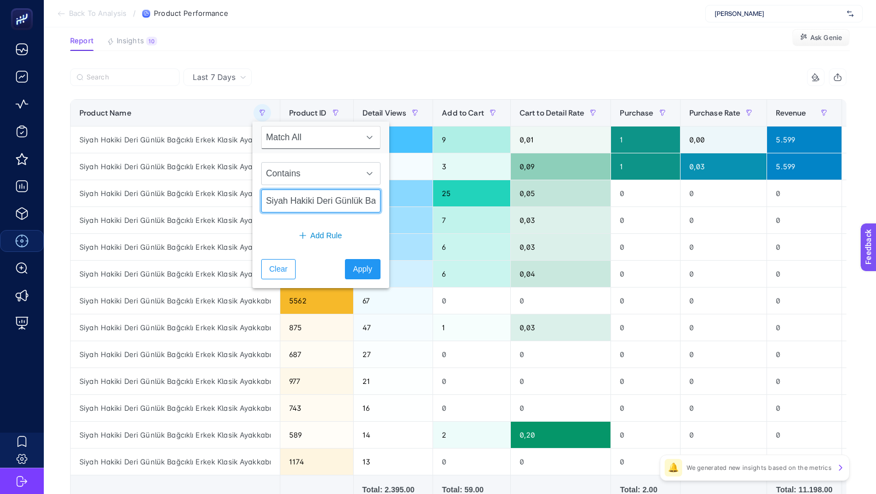
click at [301, 206] on input "Siyah Hakiki Deri Günlük Bağcıklı Erkek Klasik Ayakkabı" at bounding box center [320, 200] width 119 height 23
click at [353, 263] on span "Apply" at bounding box center [362, 268] width 19 height 11
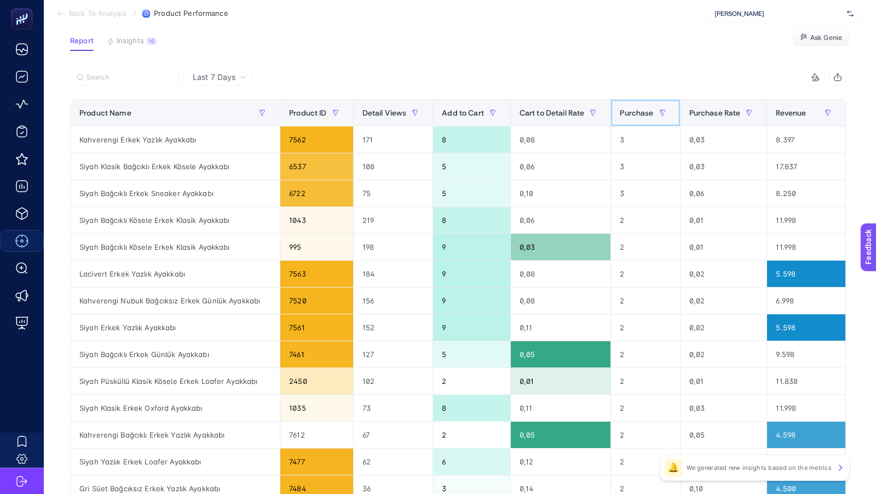
click at [638, 113] on span "Purchase" at bounding box center [636, 112] width 33 height 9
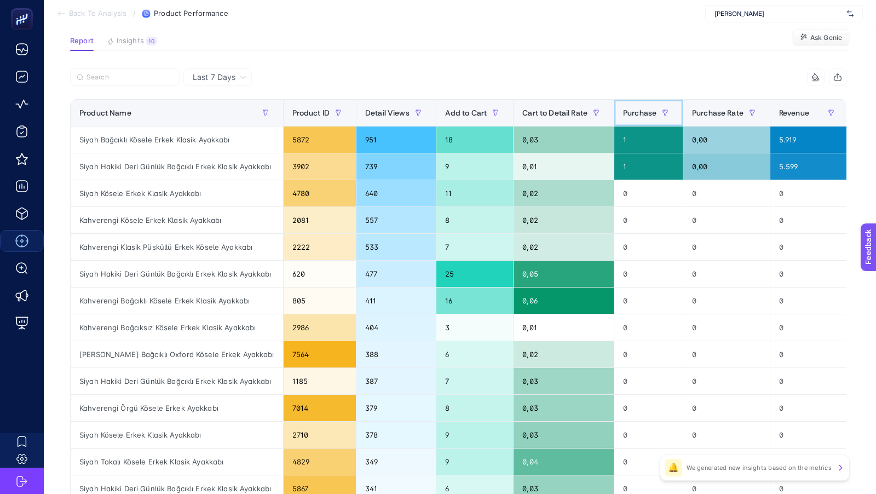
click at [638, 113] on span "Purchase" at bounding box center [639, 112] width 33 height 9
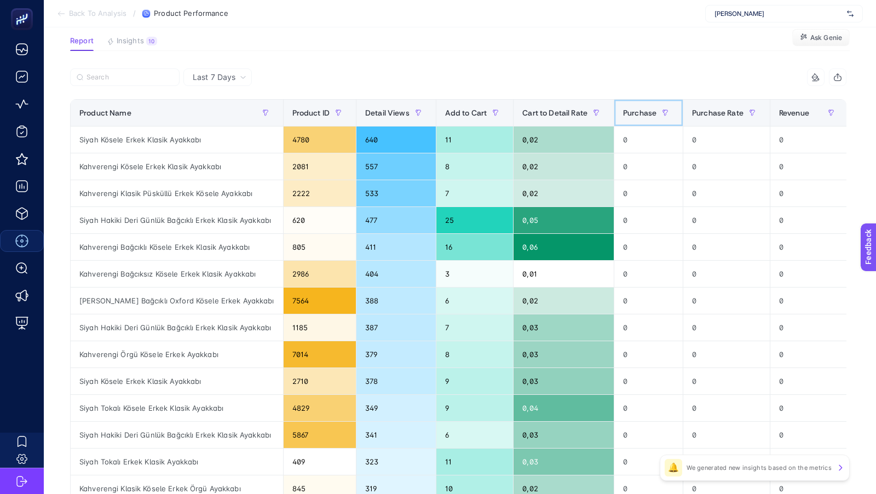
click at [634, 116] on span "Purchase" at bounding box center [639, 112] width 33 height 9
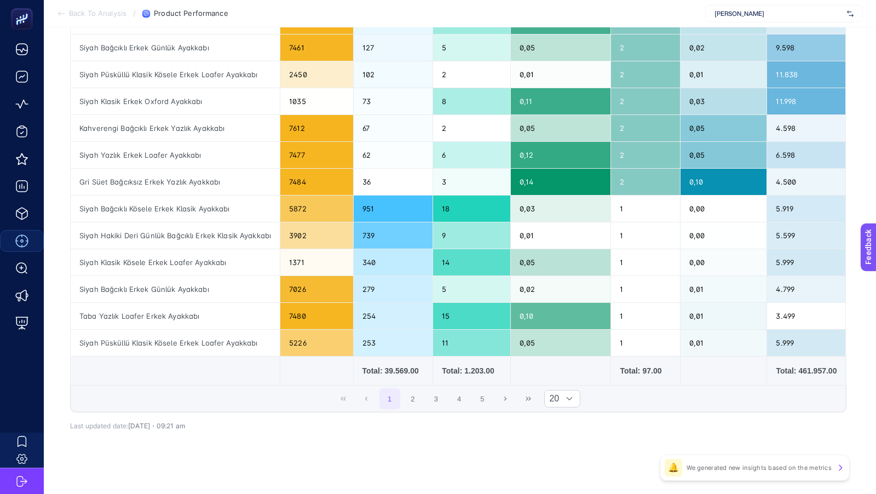
scroll to position [0, 0]
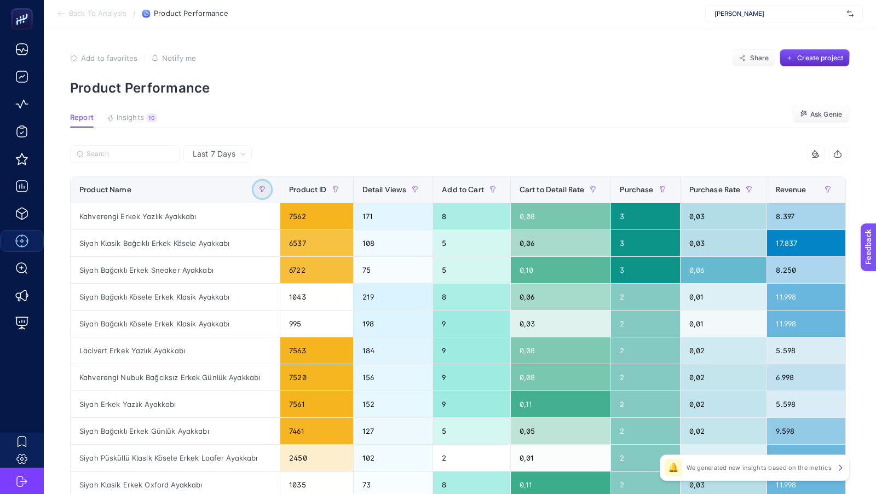
click at [260, 191] on icon "button" at bounding box center [262, 189] width 5 height 5
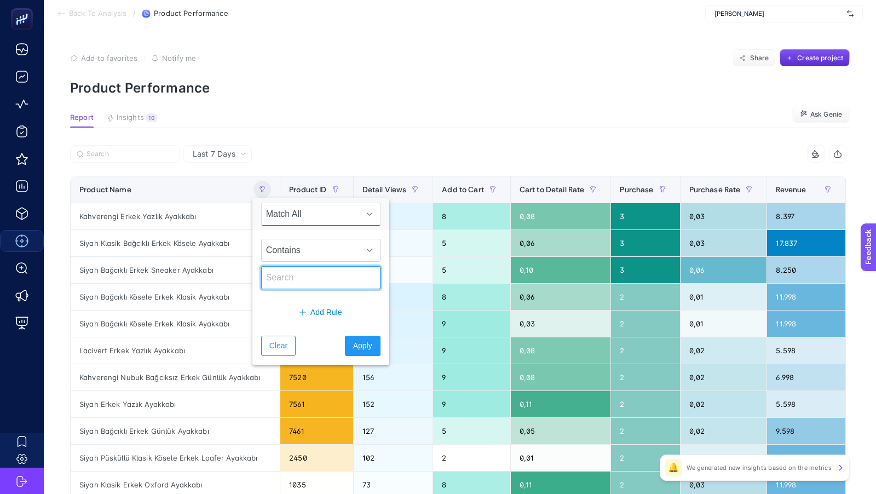
click at [301, 273] on input "text" at bounding box center [320, 277] width 119 height 23
type input "klasik"
click at [352, 350] on button "Apply" at bounding box center [363, 346] width 36 height 20
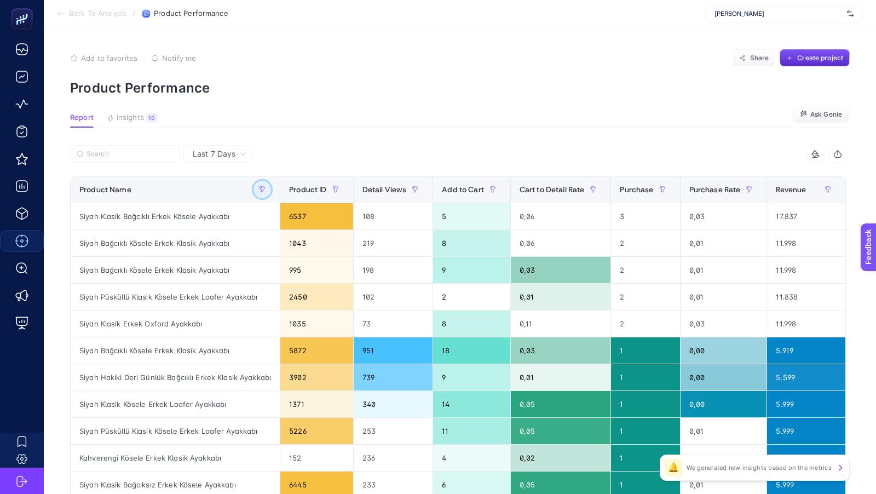
click at [265, 186] on button "button" at bounding box center [262, 190] width 18 height 18
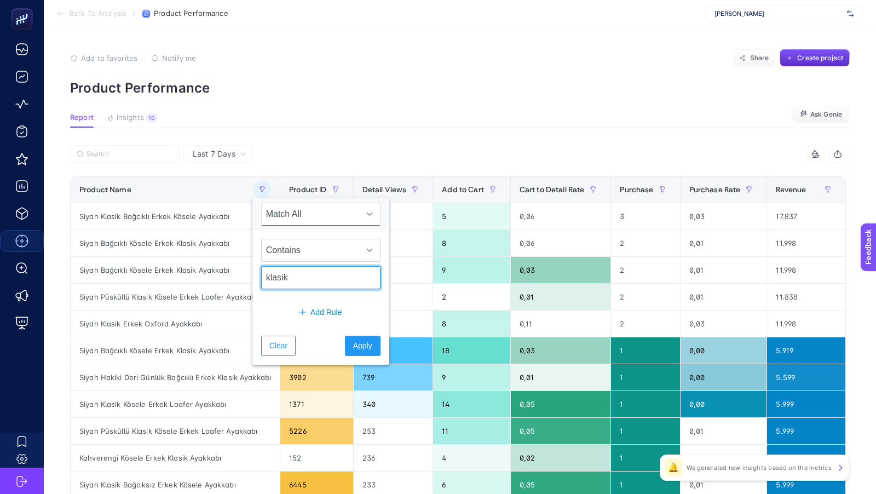
click at [284, 276] on input "klasik" at bounding box center [320, 277] width 119 height 23
type input "yazlık"
click at [353, 341] on span "Apply" at bounding box center [362, 345] width 19 height 11
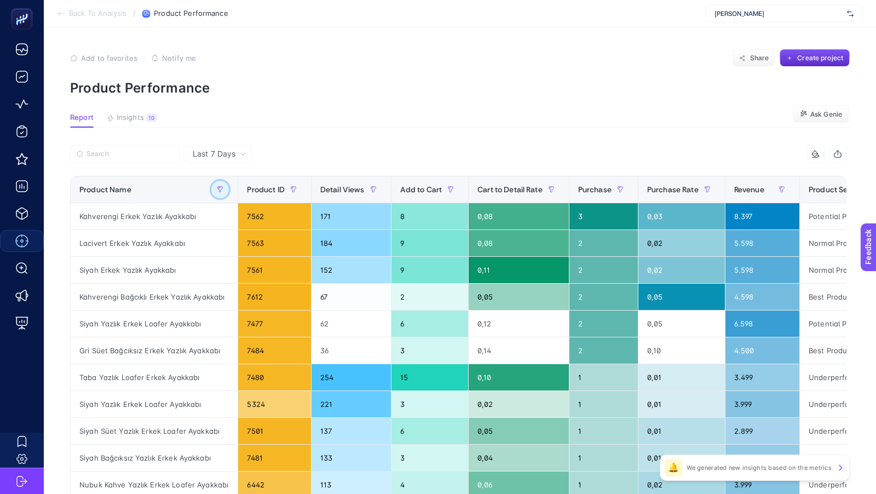
click at [222, 188] on icon "button" at bounding box center [220, 189] width 7 height 7
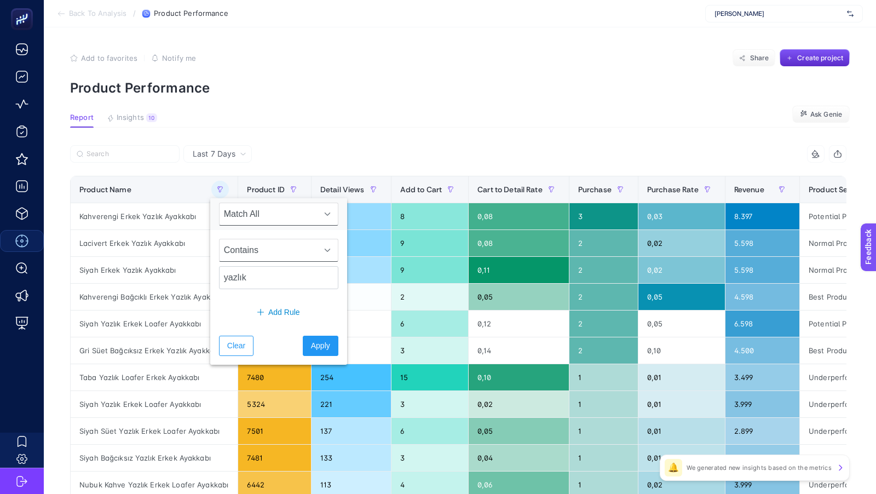
click at [276, 245] on span "Contains" at bounding box center [268, 250] width 97 height 22
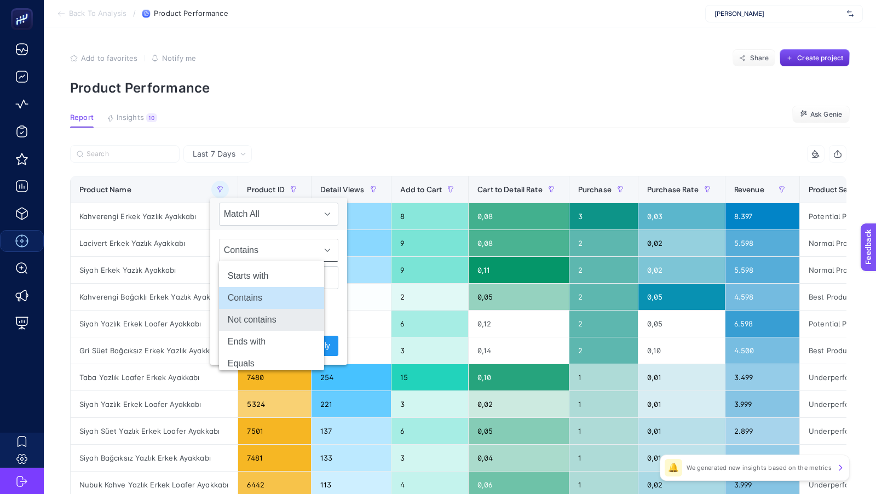
click at [266, 323] on li "Not contains" at bounding box center [271, 320] width 105 height 22
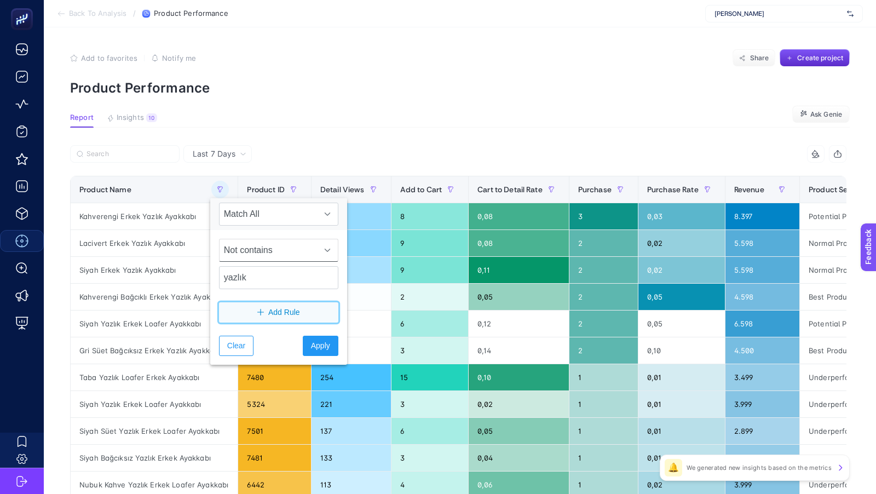
click at [270, 310] on span "Add Rule" at bounding box center [284, 312] width 32 height 11
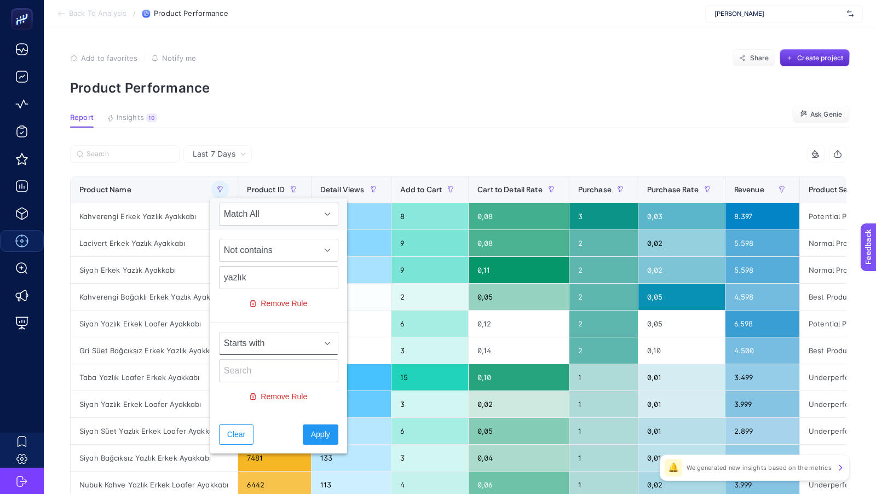
click at [249, 338] on span "Starts with" at bounding box center [268, 343] width 97 height 22
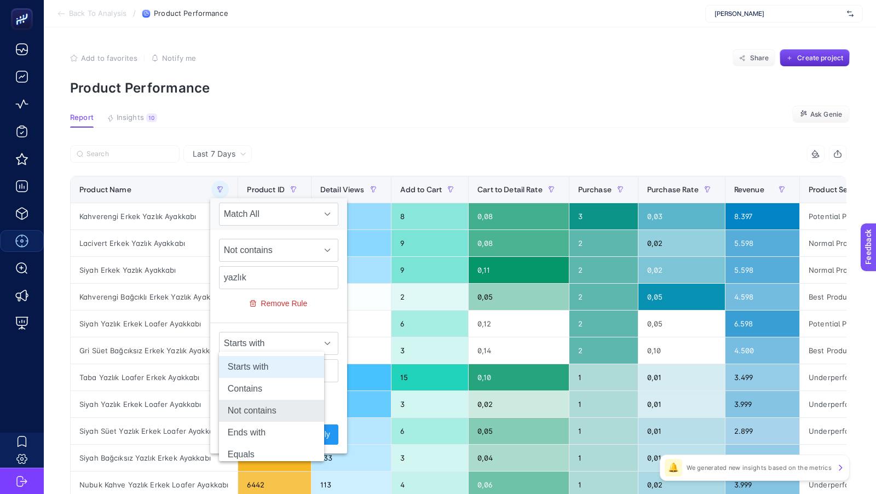
click at [257, 407] on li "Not contains" at bounding box center [271, 411] width 105 height 22
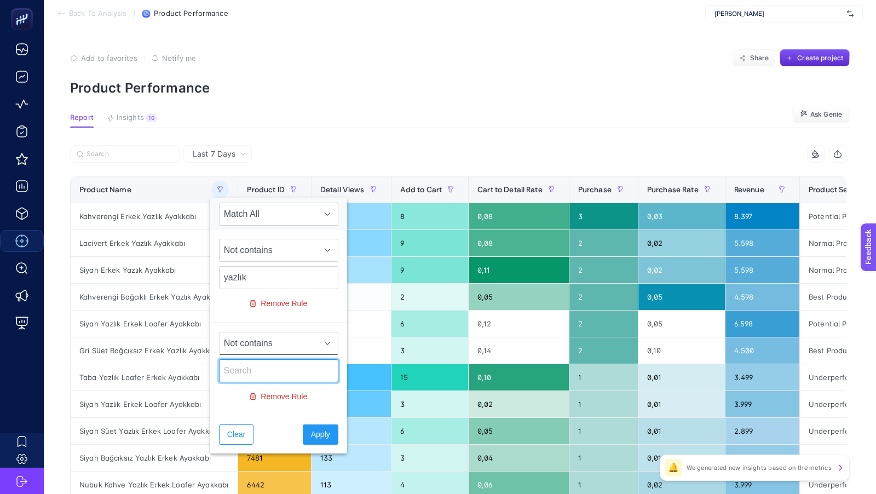
click at [246, 367] on input "text" at bounding box center [278, 370] width 119 height 23
type input "klasik"
click at [311, 435] on span "Apply" at bounding box center [320, 434] width 19 height 11
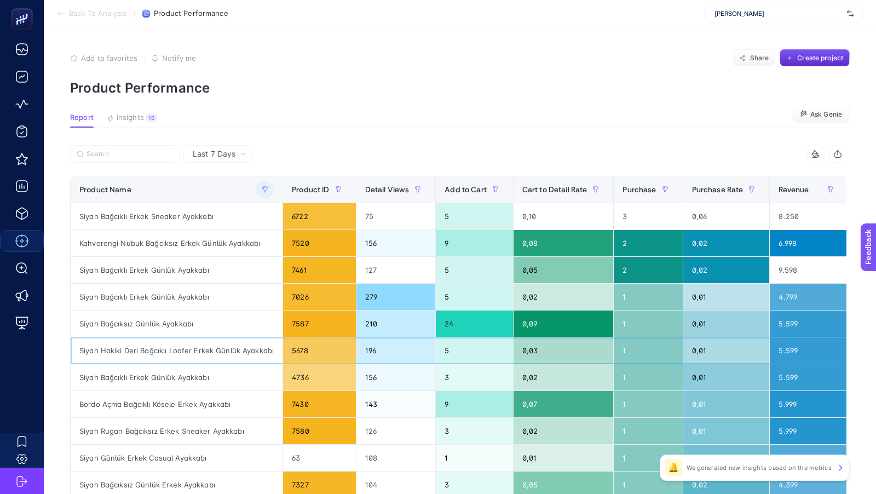
click at [175, 345] on div "Siyah Hakiki Deri Bağcıklı Loafer Erkek Günlük Ayakkabı" at bounding box center [177, 350] width 212 height 26
click at [263, 182] on button "button" at bounding box center [265, 190] width 18 height 18
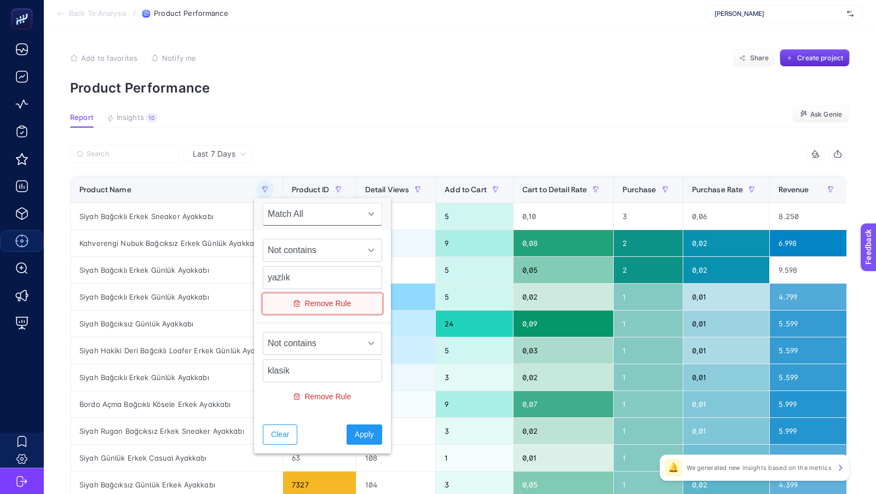
click at [333, 304] on span "Remove Rule" at bounding box center [327, 303] width 47 height 11
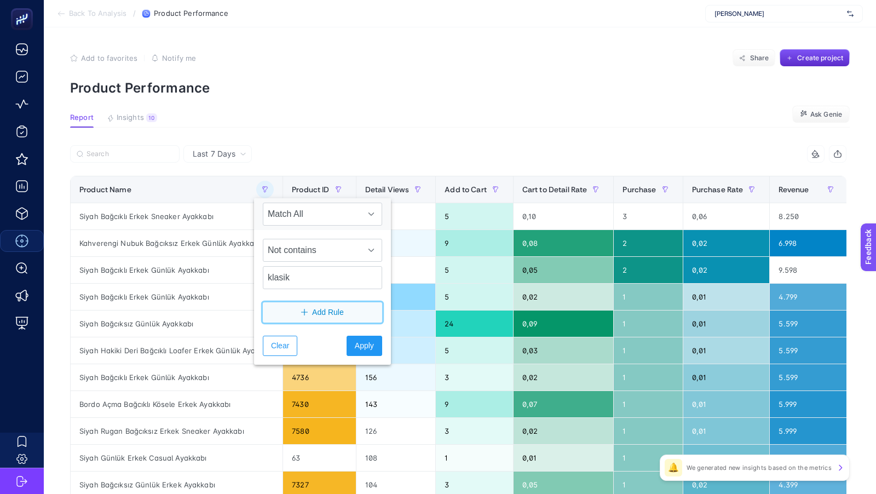
click at [326, 309] on span "Add Rule" at bounding box center [328, 312] width 32 height 11
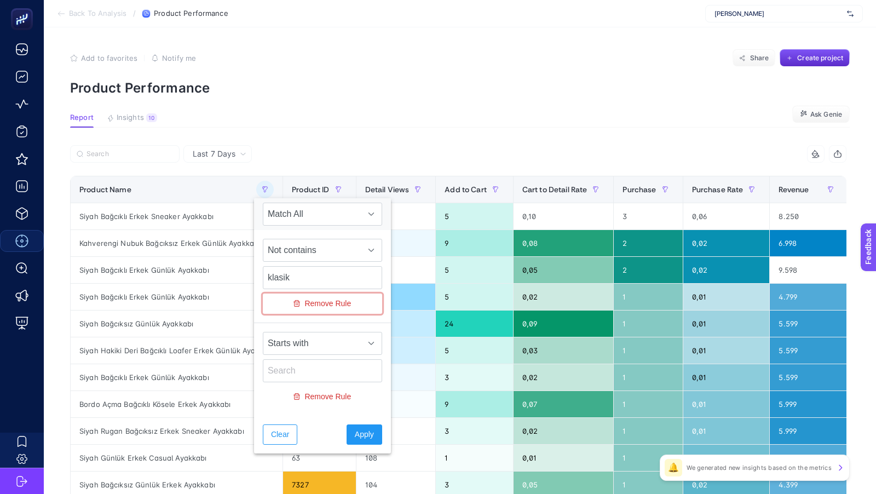
click at [326, 309] on button "Remove Rule" at bounding box center [322, 303] width 119 height 20
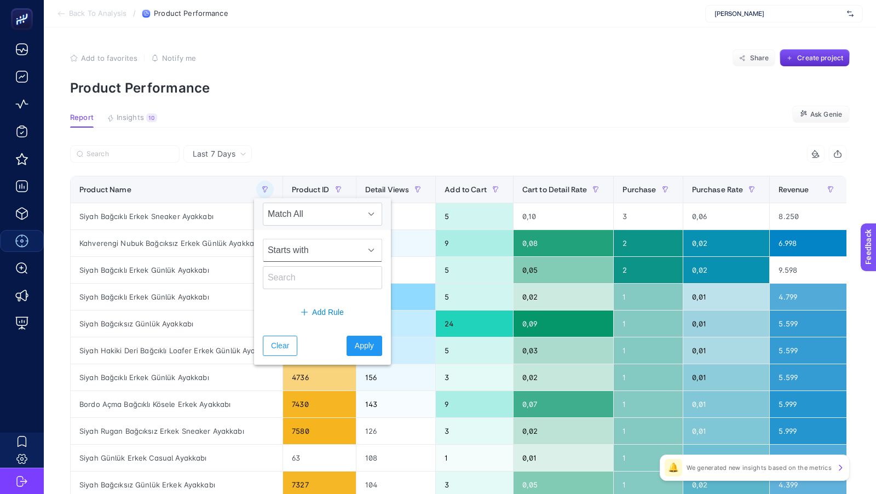
click at [304, 250] on span "Starts with" at bounding box center [311, 250] width 97 height 22
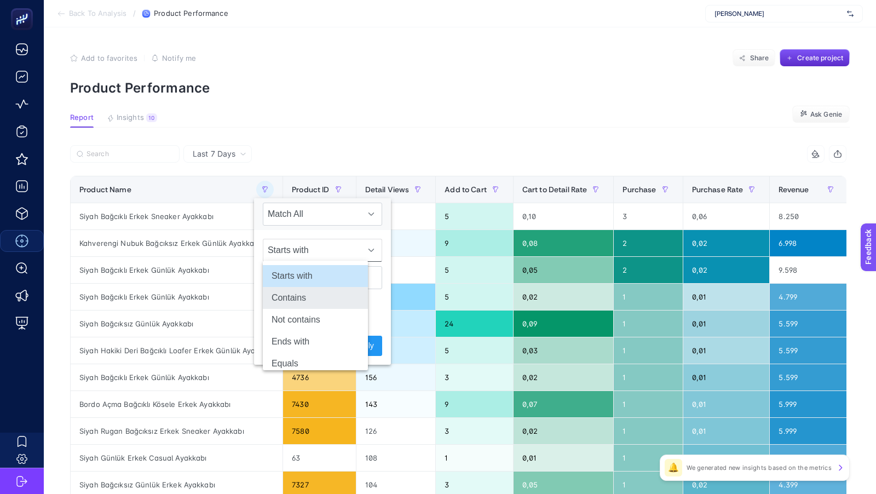
click at [292, 296] on li "Contains" at bounding box center [315, 298] width 105 height 22
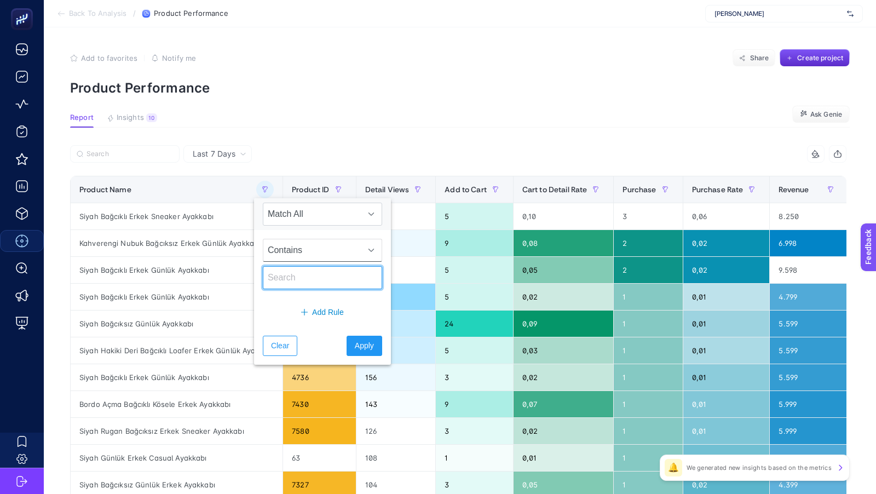
click at [292, 275] on input "text" at bounding box center [322, 277] width 119 height 23
type input "günlük"
click at [355, 349] on span "Apply" at bounding box center [364, 345] width 19 height 11
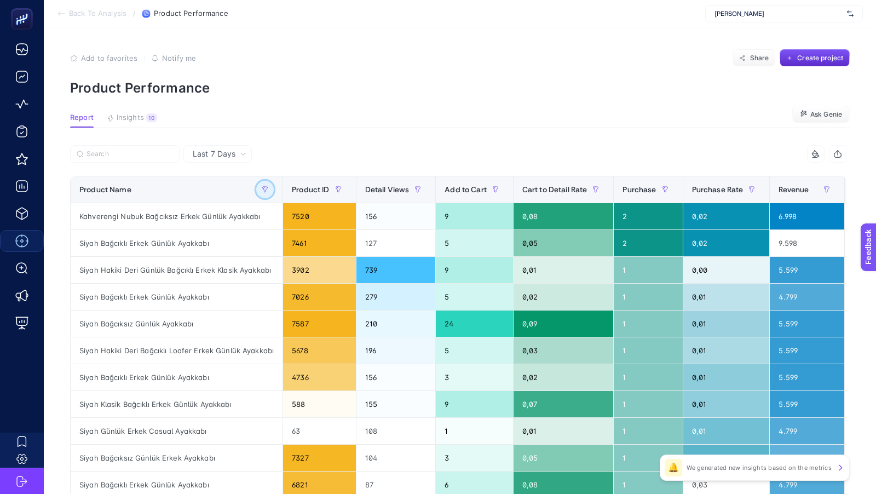
click at [259, 194] on button "button" at bounding box center [265, 190] width 18 height 18
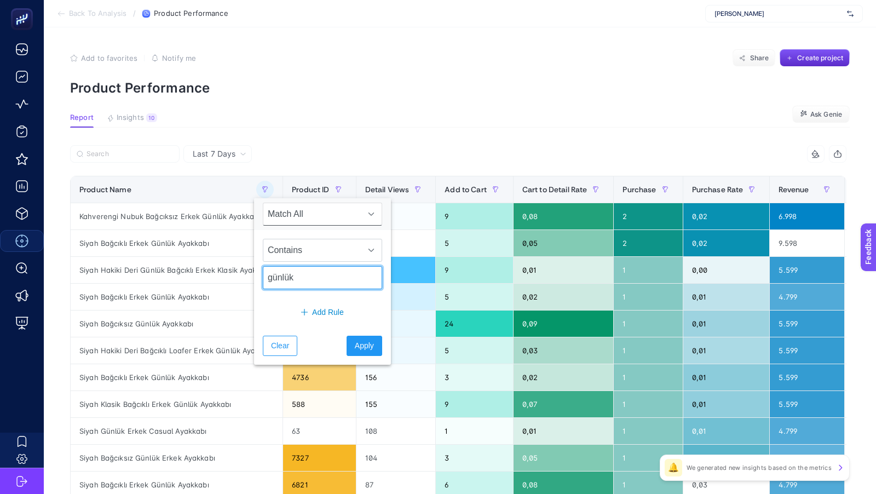
click at [283, 274] on input "günlük" at bounding box center [322, 277] width 119 height 23
type input "spor"
click at [362, 350] on button "Apply" at bounding box center [365, 346] width 36 height 20
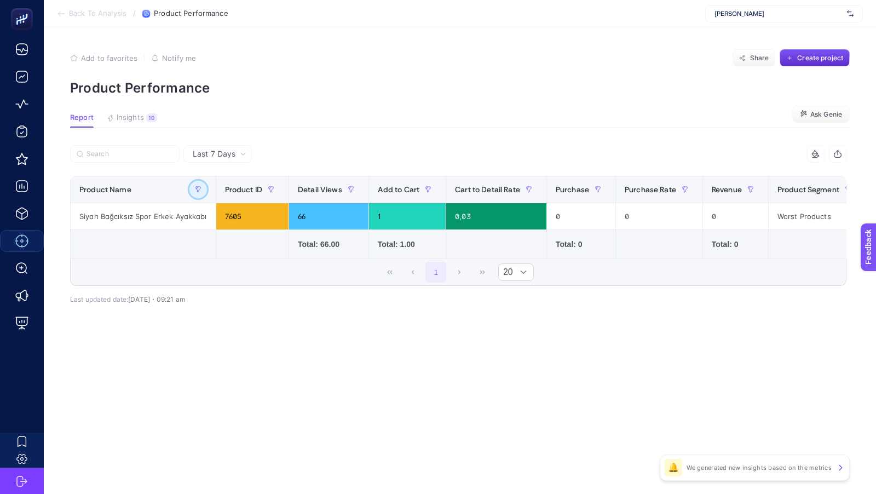
click at [197, 191] on icon "button" at bounding box center [198, 189] width 7 height 7
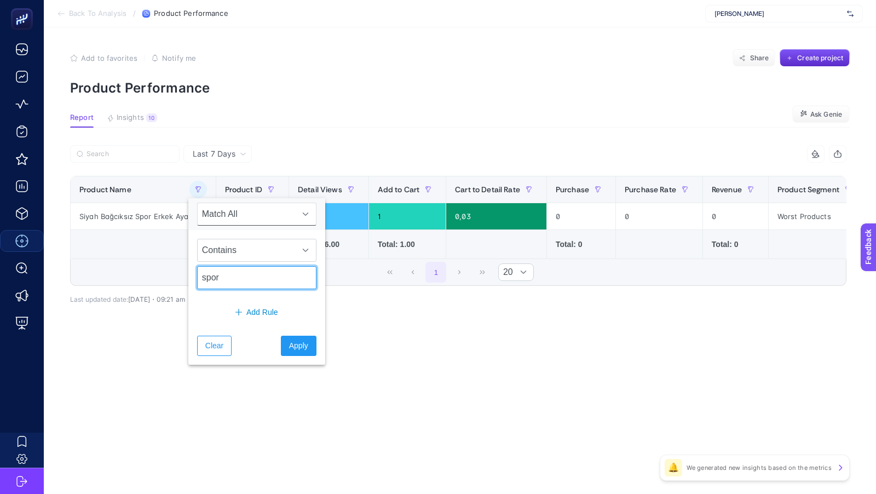
click at [235, 275] on input "spor" at bounding box center [256, 277] width 119 height 23
type input "sneaker"
click at [289, 346] on span "Apply" at bounding box center [298, 345] width 19 height 11
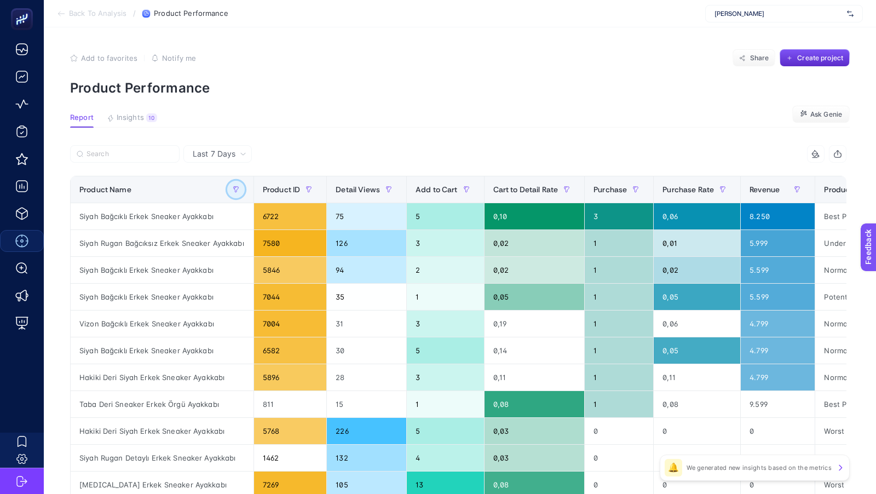
click at [233, 188] on icon "button" at bounding box center [236, 189] width 7 height 7
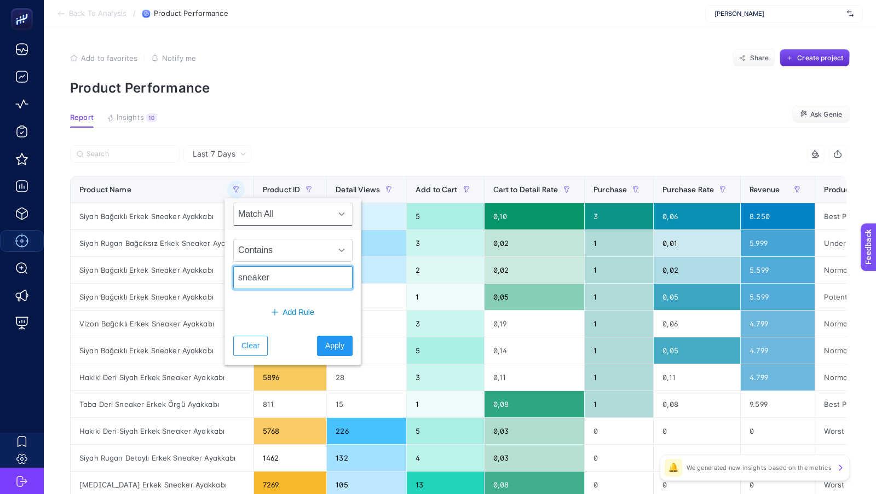
click at [260, 270] on input "sneaker" at bounding box center [292, 277] width 119 height 23
click at [108, 110] on article "Add to favorites false Notify me Share Create project Product Performance Repor…" at bounding box center [460, 455] width 832 height 856
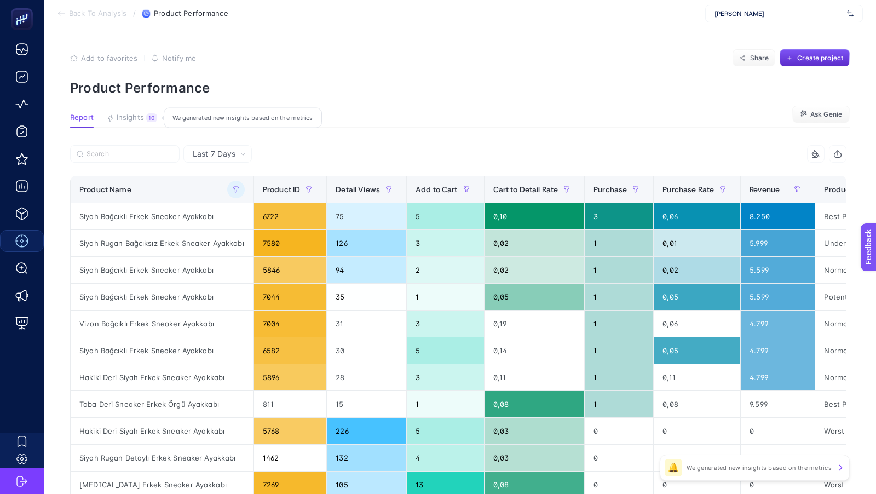
click at [125, 117] on span "Insights" at bounding box center [130, 117] width 27 height 9
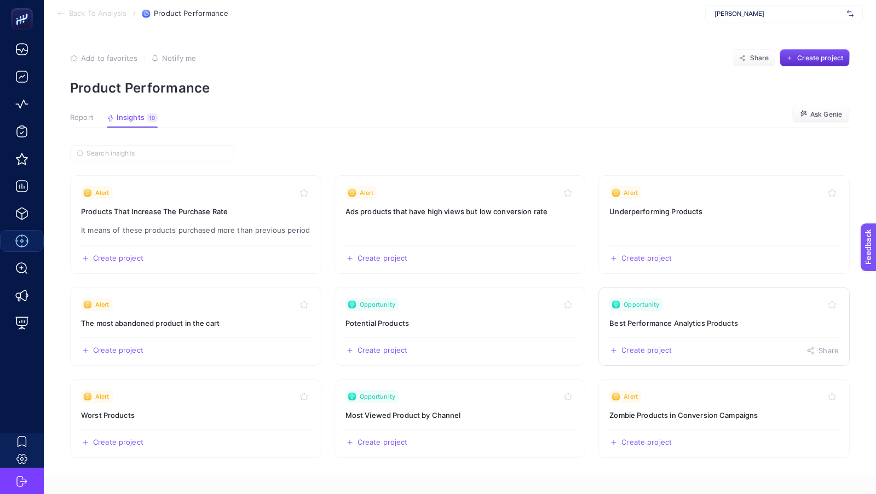
click at [717, 321] on h3 "Best Performance Analytics Products" at bounding box center [723, 323] width 229 height 11
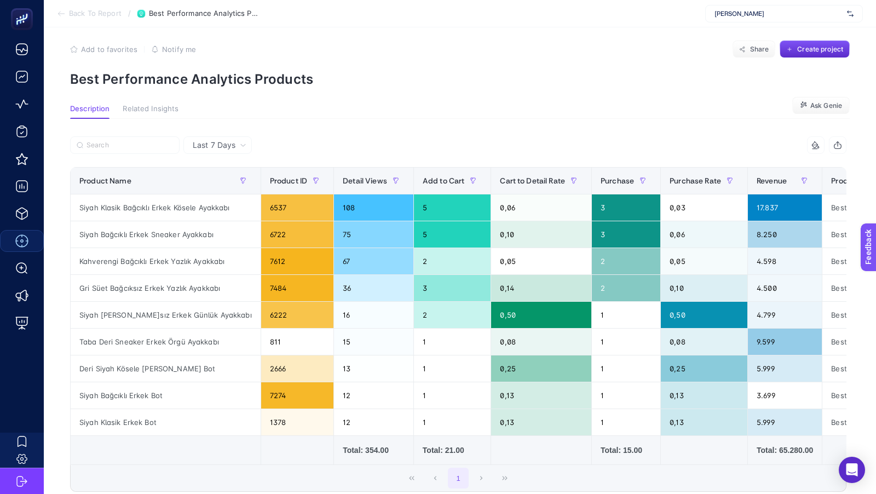
click at [105, 14] on span "Back To Report" at bounding box center [95, 13] width 53 height 9
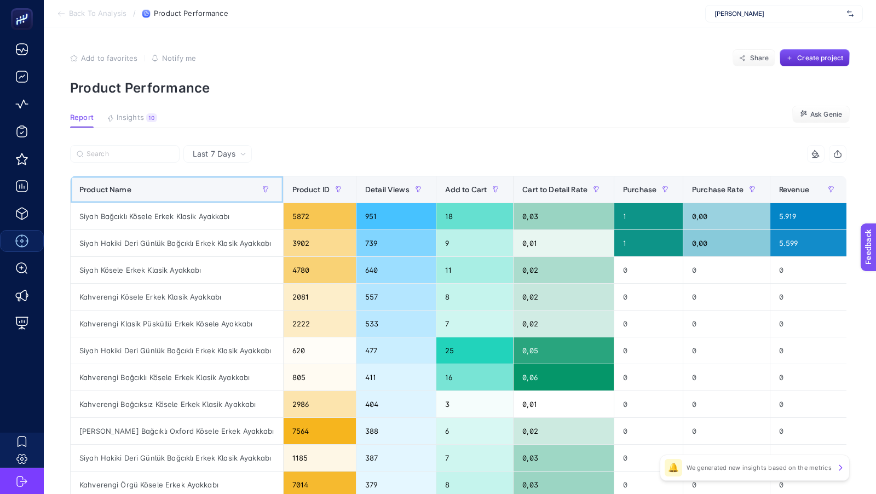
click at [257, 195] on div at bounding box center [266, 190] width 18 height 18
click at [262, 188] on icon "button" at bounding box center [265, 189] width 7 height 7
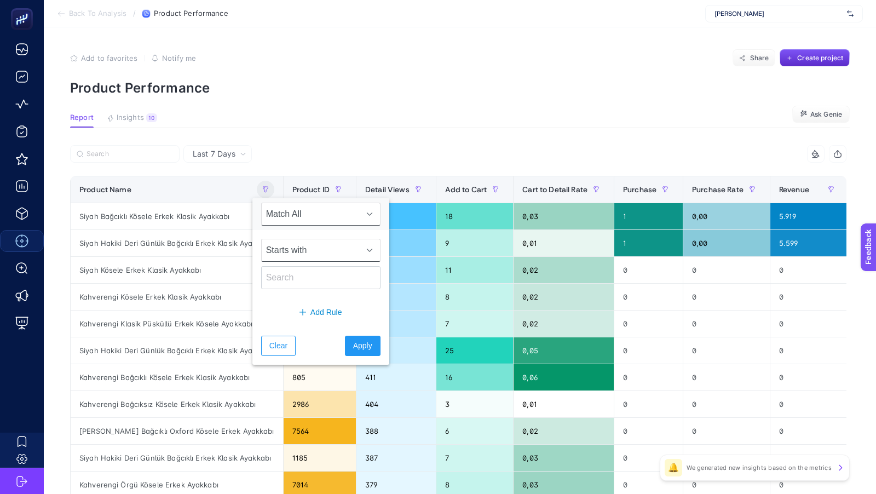
click at [298, 258] on span "Starts with" at bounding box center [310, 250] width 97 height 22
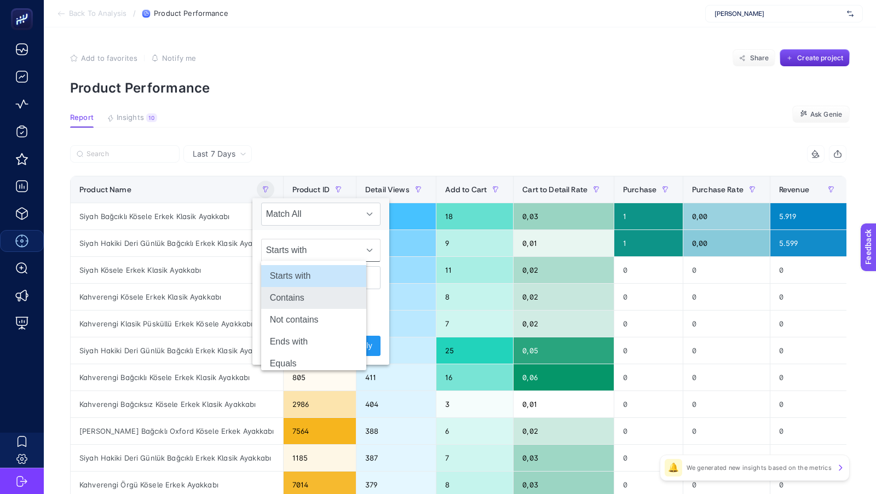
click at [286, 303] on li "Contains" at bounding box center [313, 298] width 105 height 22
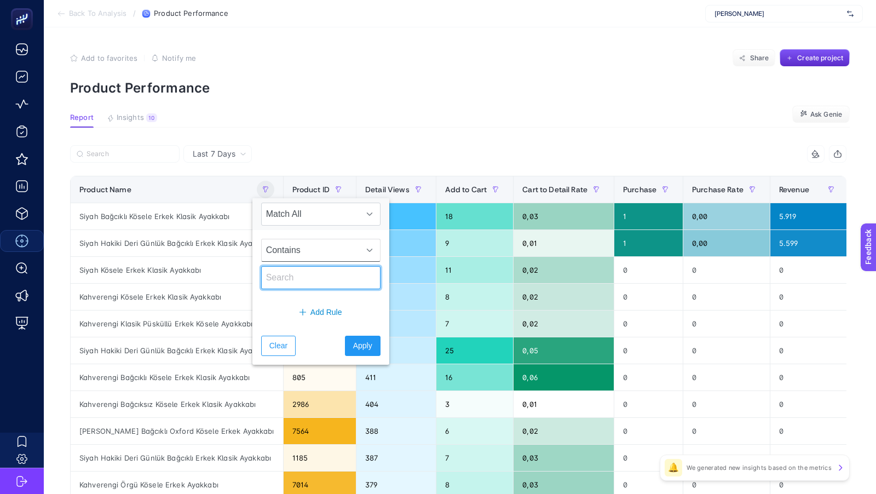
click at [283, 280] on input "text" at bounding box center [320, 277] width 119 height 23
type input "bot"
click at [353, 348] on span "Apply" at bounding box center [362, 345] width 19 height 11
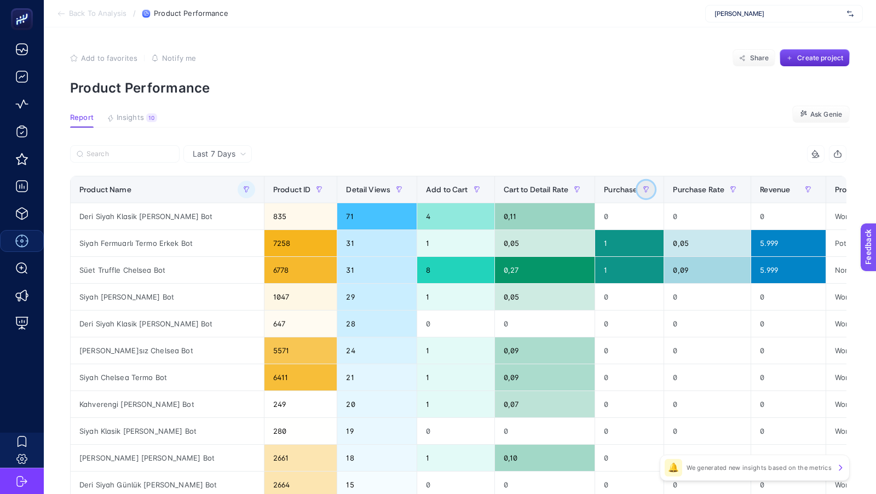
click at [637, 186] on button "button" at bounding box center [646, 190] width 18 height 18
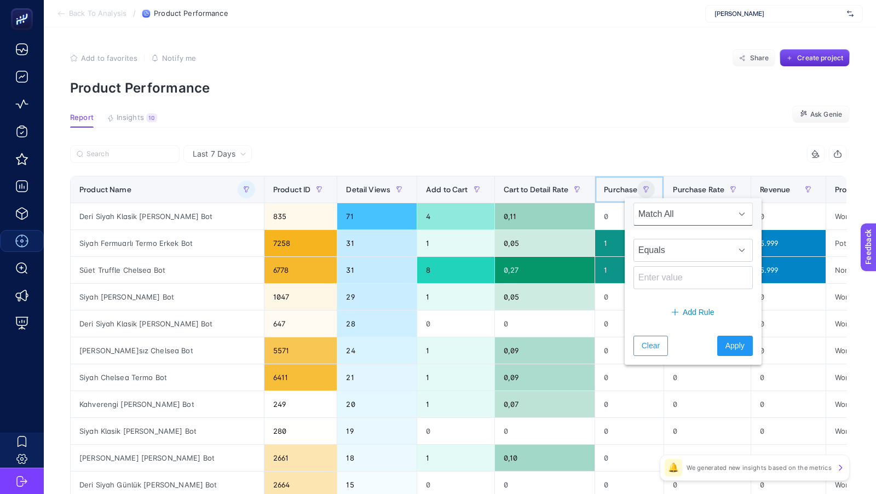
click at [615, 186] on span "Purchase" at bounding box center [620, 189] width 33 height 9
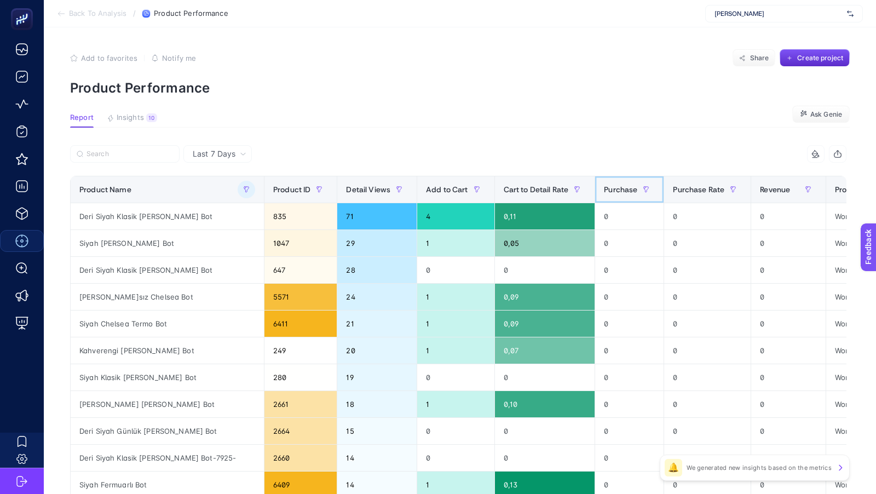
click at [615, 186] on span "Purchase" at bounding box center [620, 189] width 33 height 9
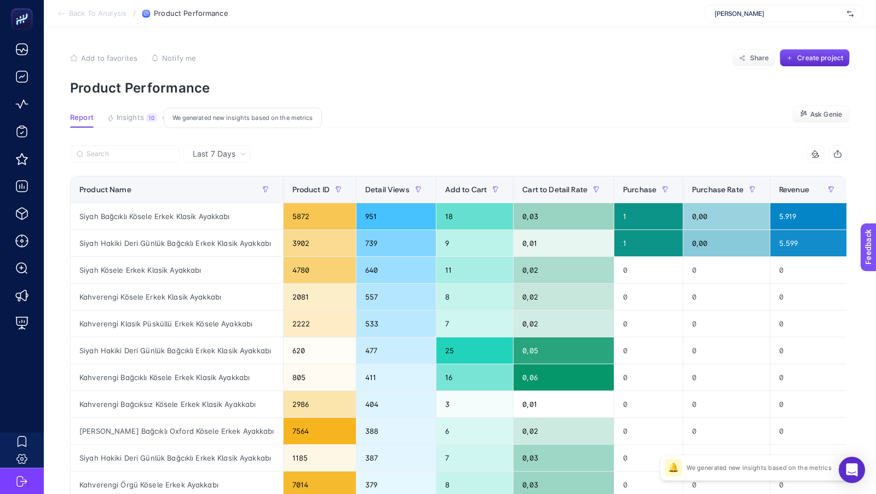
click at [134, 123] on button "Insights 10 We generated new insights based on the metrics" at bounding box center [132, 120] width 50 height 14
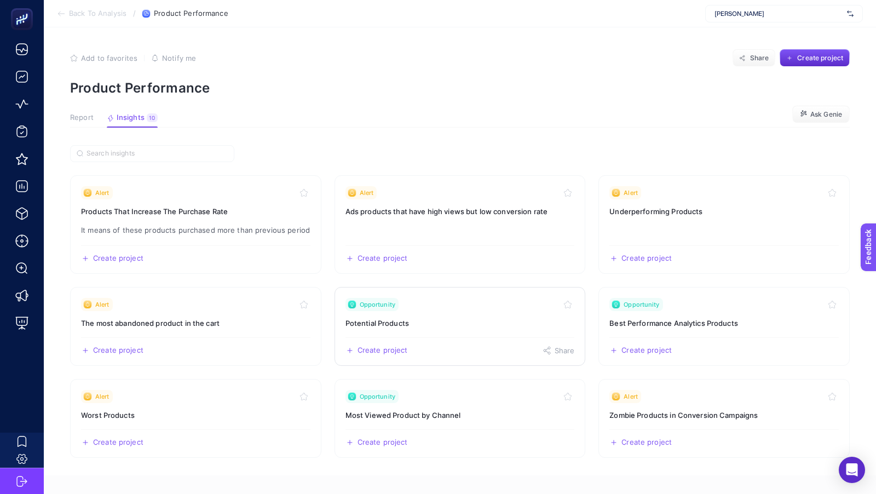
click at [477, 315] on link "Opportunity Potential Products Create project Share" at bounding box center [460, 326] width 251 height 79
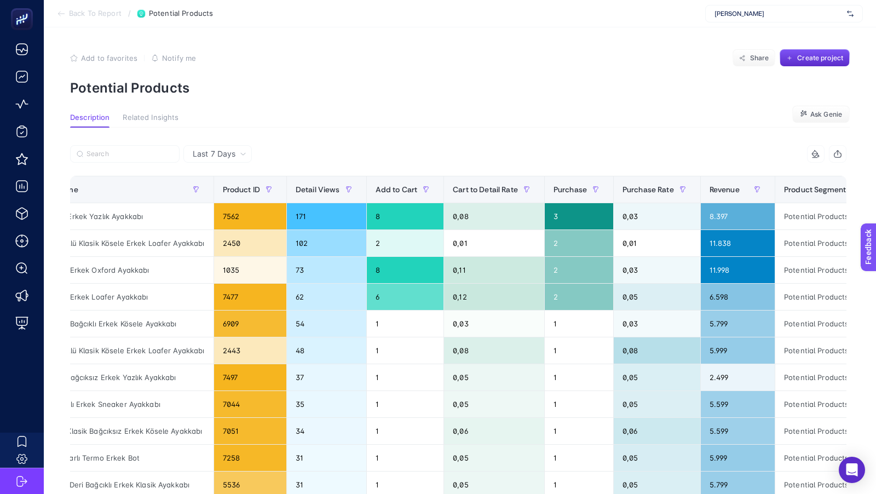
scroll to position [0, 56]
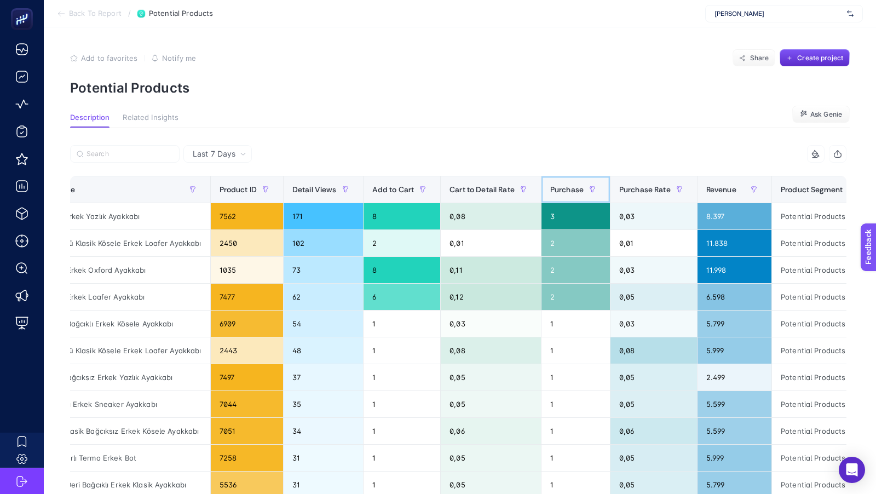
click at [563, 188] on span "Purchase" at bounding box center [566, 189] width 33 height 9
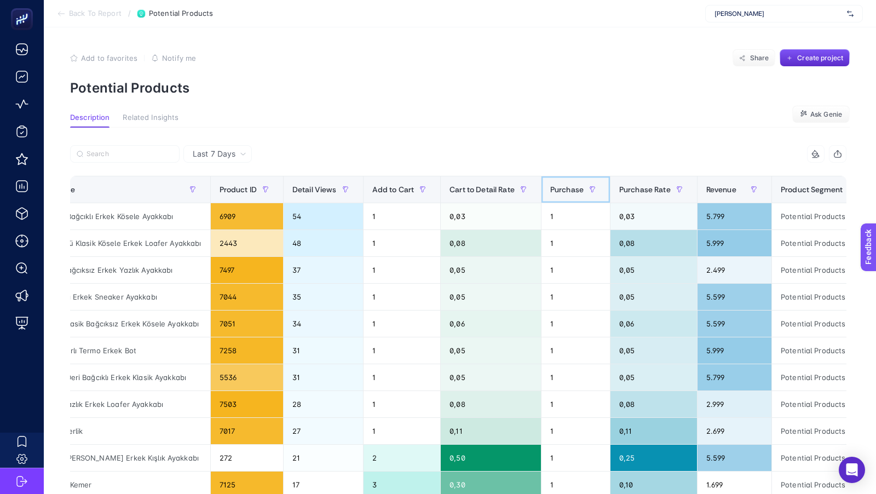
click at [563, 188] on span "Purchase" at bounding box center [566, 189] width 33 height 9
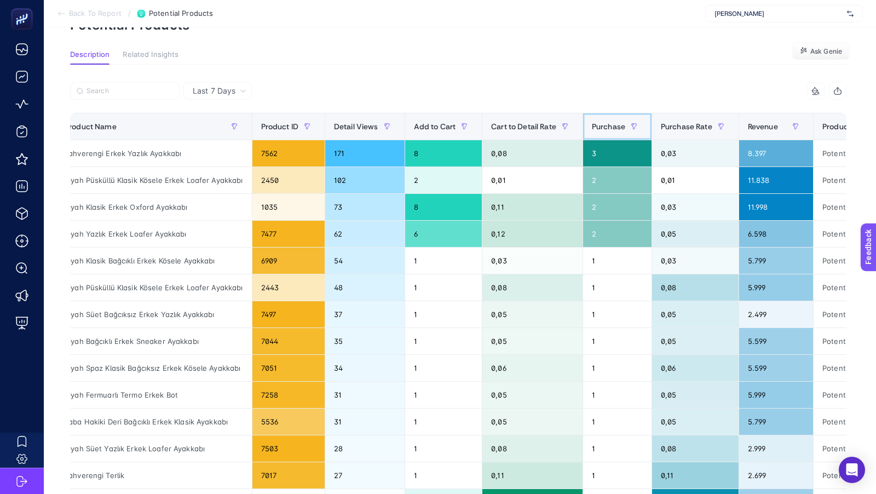
scroll to position [0, 0]
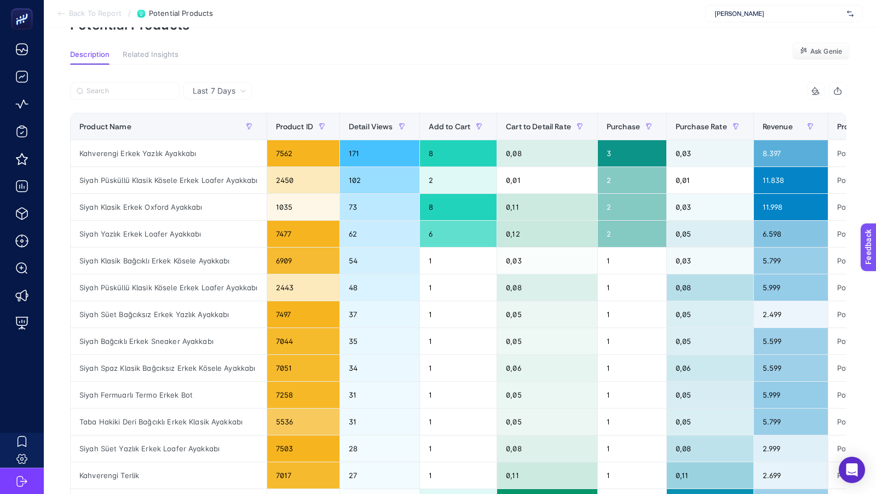
click at [223, 86] on span "Last 7 Days" at bounding box center [214, 90] width 43 height 11
click at [223, 94] on span "Last 7 Days" at bounding box center [214, 90] width 43 height 11
click at [211, 132] on li "Last 30 Days" at bounding box center [218, 134] width 62 height 20
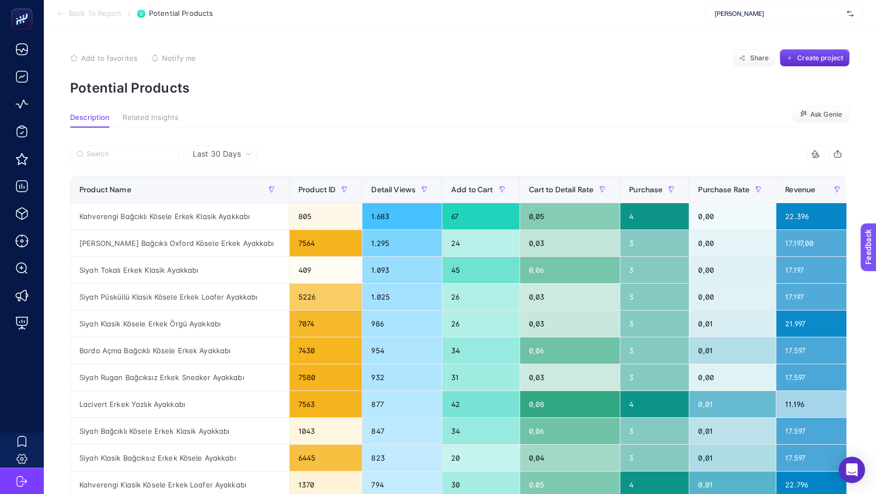
click at [87, 15] on span "Back To Report" at bounding box center [95, 13] width 53 height 9
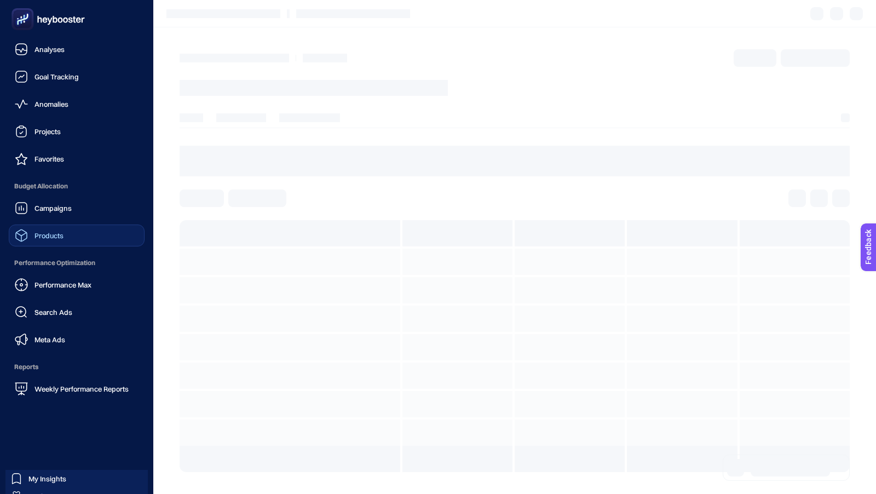
click at [47, 229] on div "Products" at bounding box center [39, 235] width 49 height 13
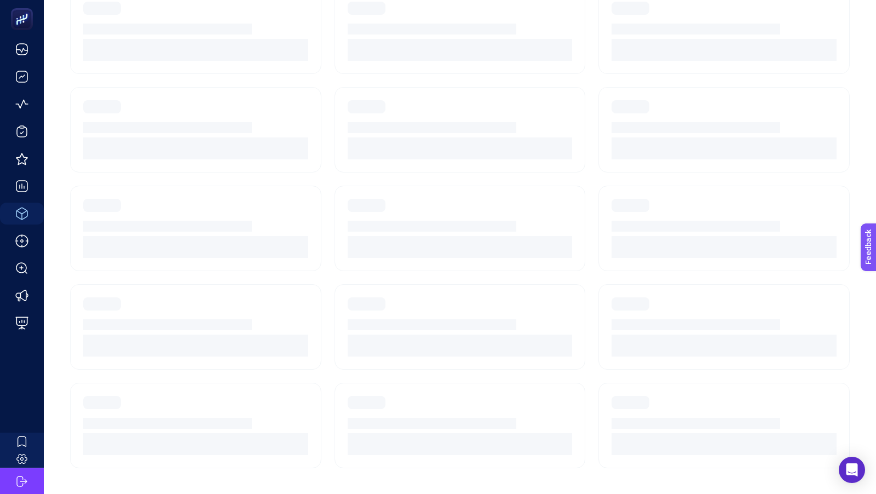
scroll to position [43, 0]
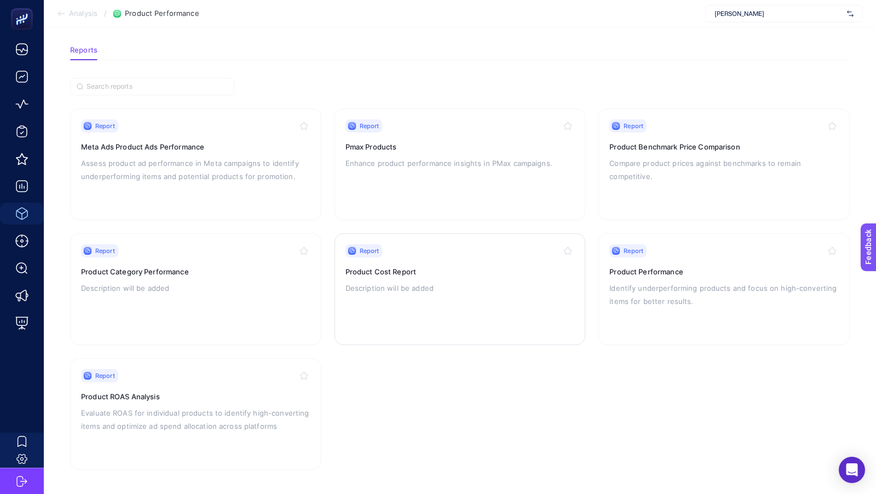
click at [385, 261] on div "Report Product Cost Report Description will be added" at bounding box center [459, 289] width 229 height 90
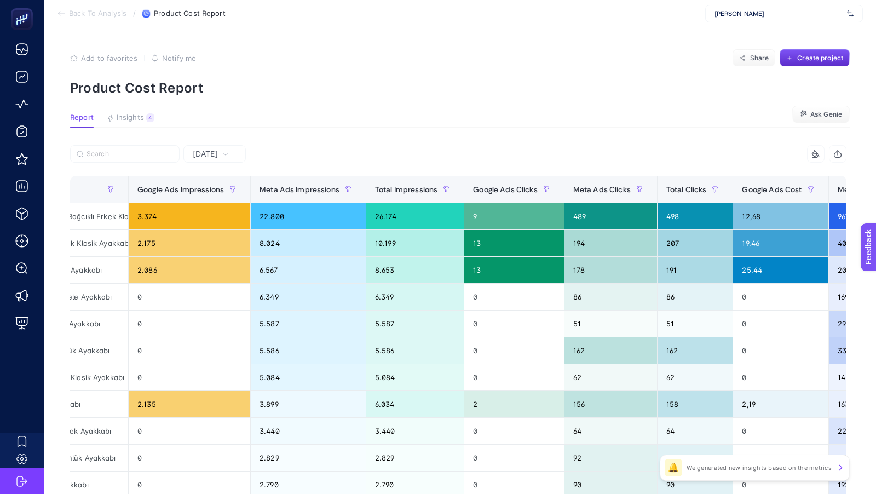
scroll to position [0, 337]
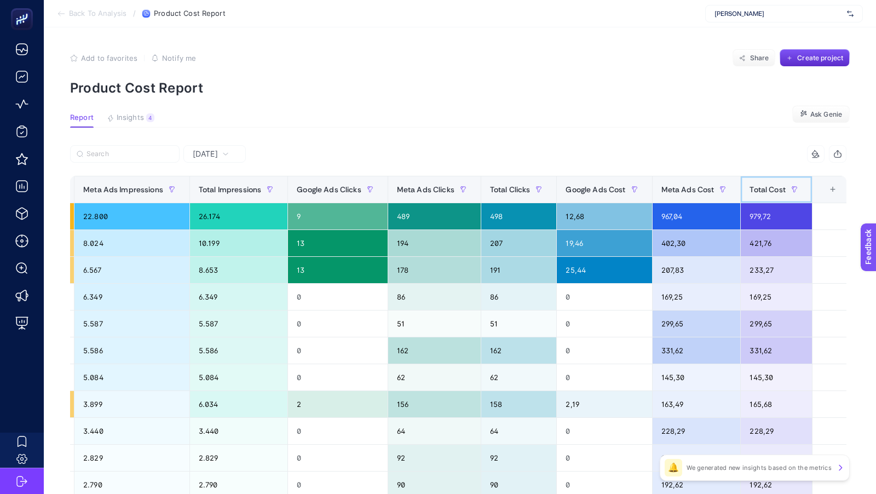
click at [771, 191] on span "Total Cost" at bounding box center [768, 189] width 36 height 9
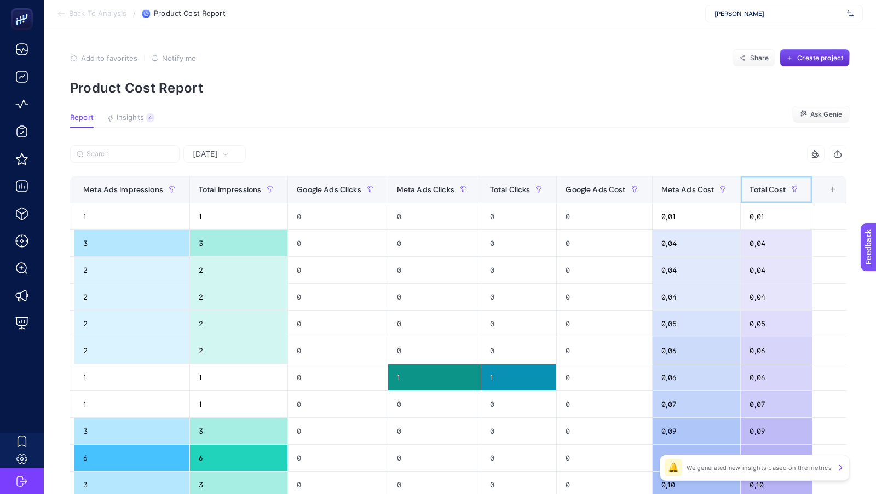
click at [771, 191] on span "Total Cost" at bounding box center [768, 189] width 36 height 9
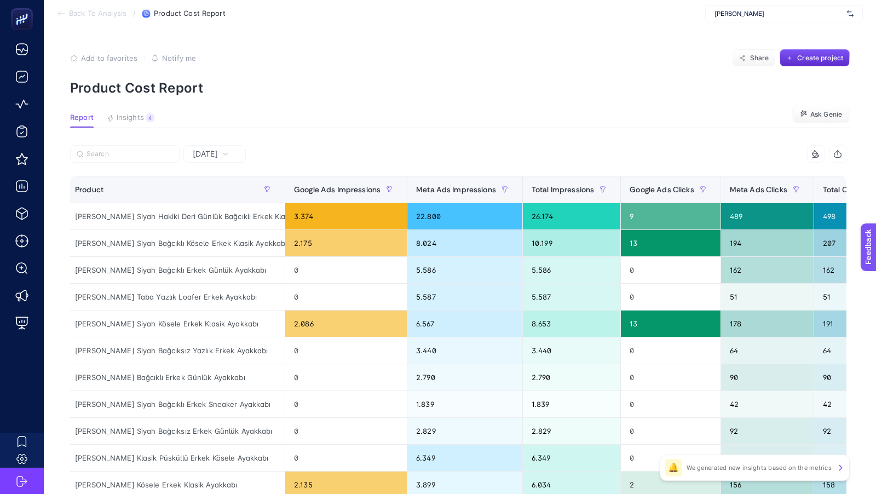
scroll to position [0, 0]
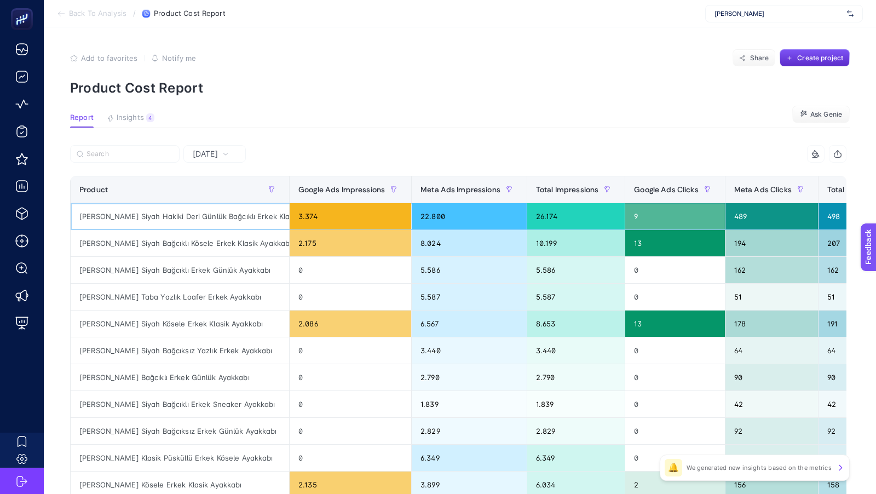
click at [205, 214] on div "[PERSON_NAME] Siyah Hakiki Deri Günlük Bağcıklı Erkek Klasik Ayakkabı" at bounding box center [180, 216] width 218 height 26
click at [185, 215] on div "[PERSON_NAME] Siyah Hakiki Deri Günlük Bağcıklı Erkek Klasik Ayakkabı" at bounding box center [180, 216] width 218 height 26
copy tr "[PERSON_NAME] Siyah Hakiki Deri Günlük Bağcıklı Erkek Klasik Ayakkabı"
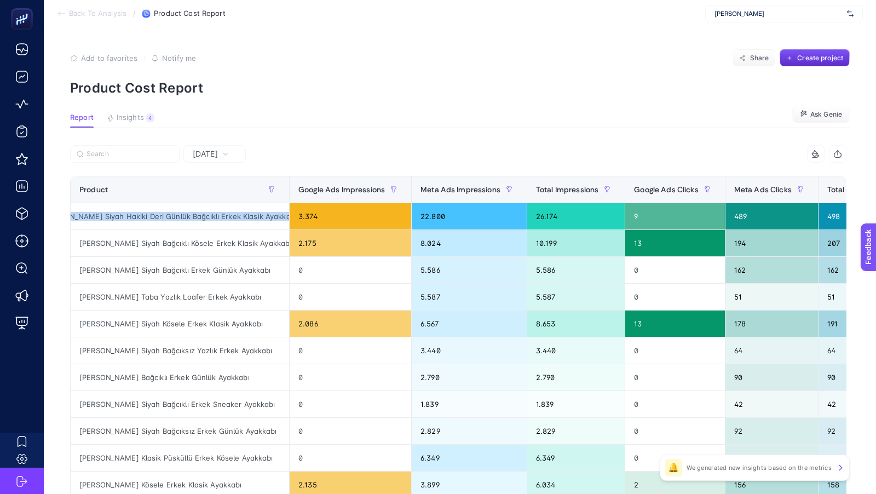
click at [614, 143] on article "Add to favorites false Notify me Share Create project Product Cost Report Repor…" at bounding box center [460, 455] width 832 height 856
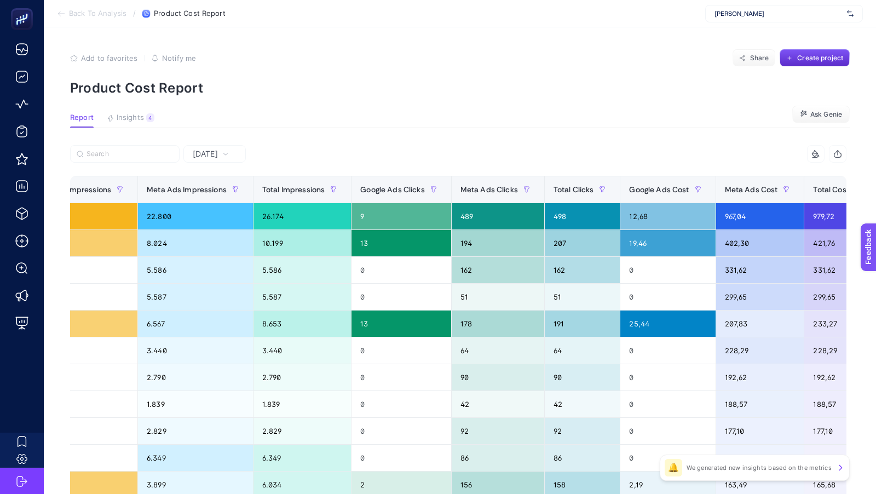
scroll to position [0, 337]
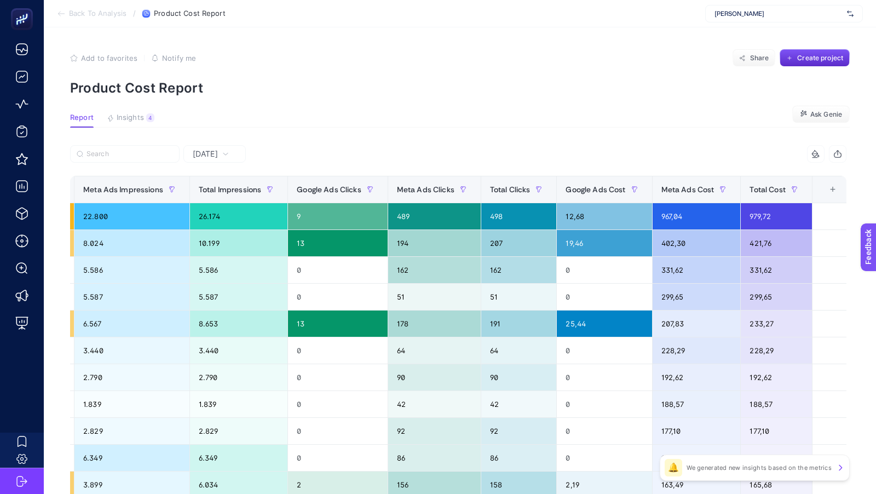
click at [830, 188] on div "+" at bounding box center [832, 189] width 21 height 9
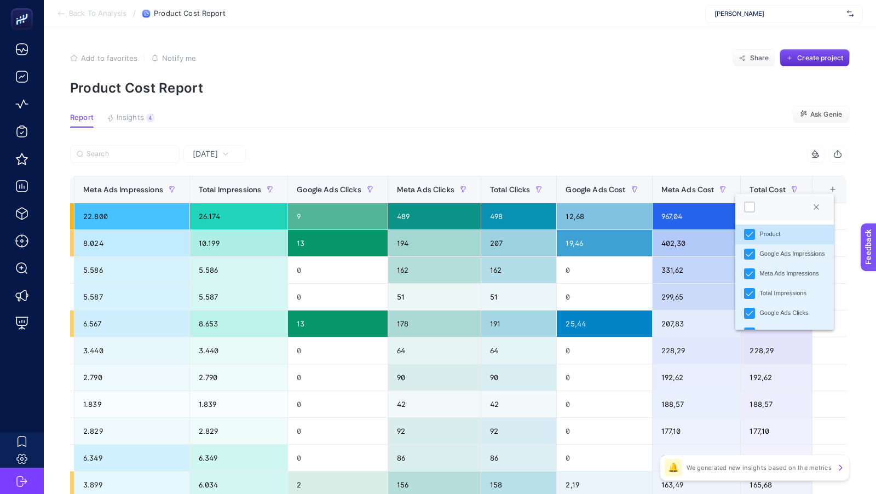
scroll to position [116, 0]
click at [751, 319] on div "Date" at bounding box center [749, 315] width 11 height 11
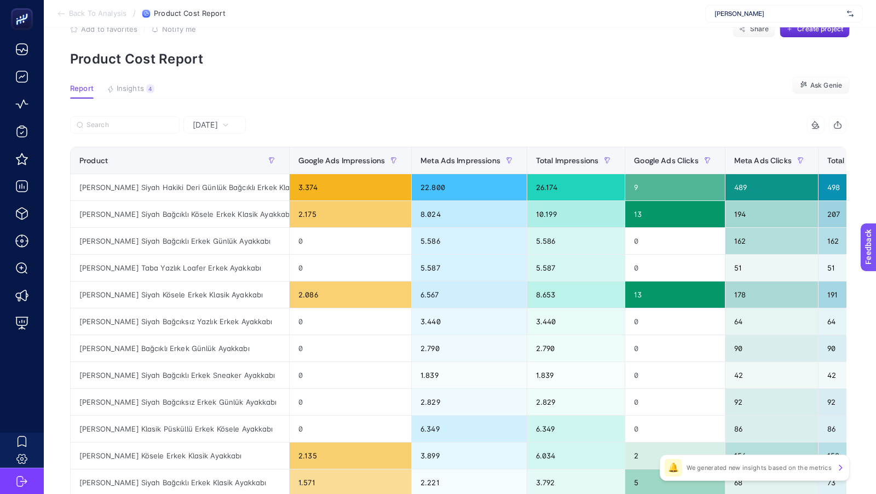
scroll to position [0, 0]
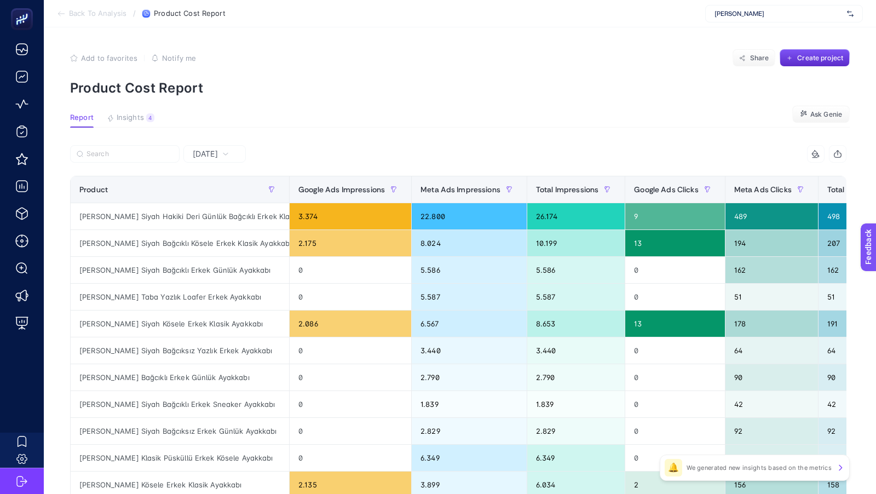
click at [217, 158] on span "Yesterday" at bounding box center [205, 153] width 25 height 11
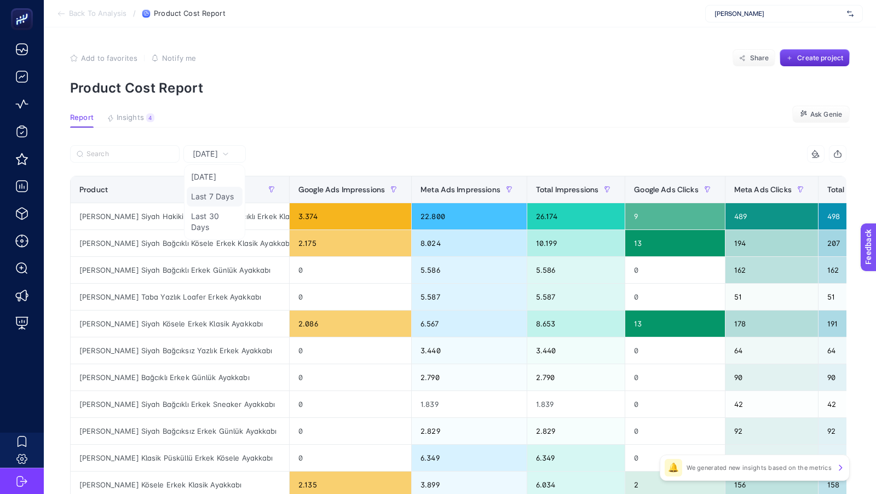
click at [211, 193] on li "Last 7 Days" at bounding box center [215, 197] width 56 height 20
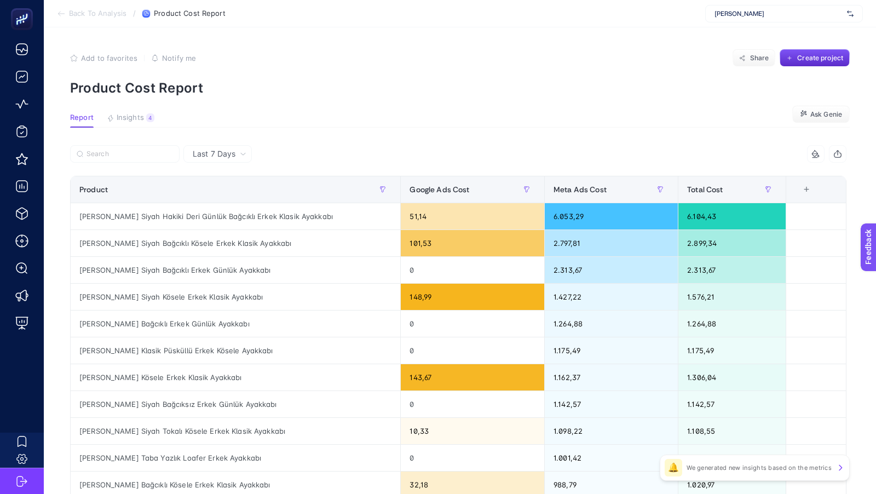
click at [810, 192] on div "+" at bounding box center [806, 189] width 21 height 9
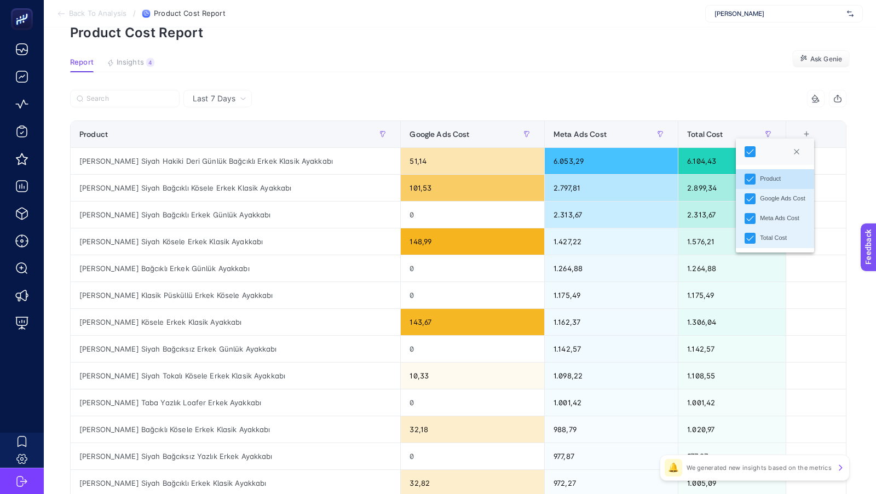
scroll to position [56, 0]
click at [671, 79] on article "Add to favorites false Notify me Share Create project Product Cost Report Repor…" at bounding box center [460, 400] width 832 height 856
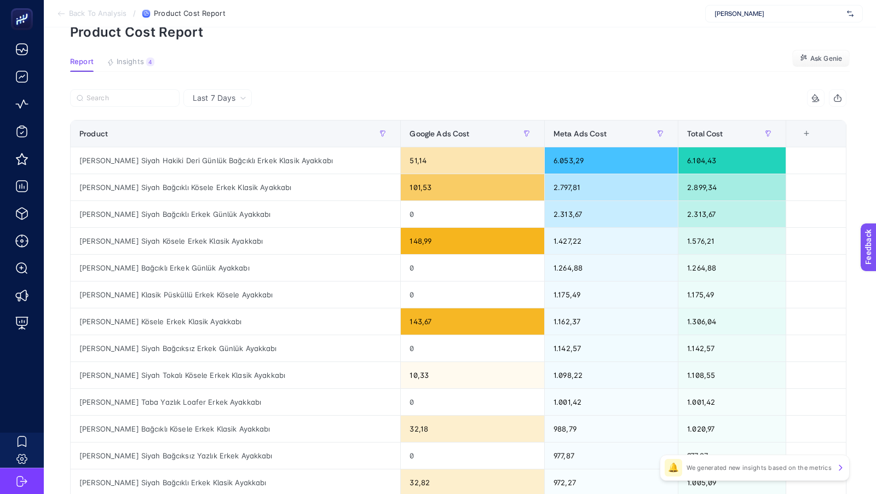
scroll to position [0, 0]
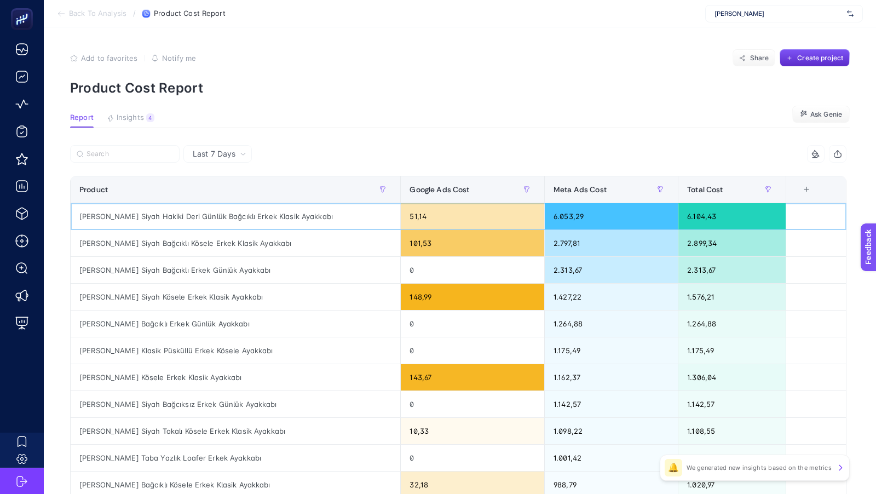
click at [142, 217] on div "[PERSON_NAME] Siyah Hakiki Deri Günlük Bağcıklı Erkek Klasik Ayakkabı" at bounding box center [236, 216] width 330 height 26
click at [127, 215] on div "[PERSON_NAME] Siyah Hakiki Deri Günlük Bağcıklı Erkek Klasik Ayakkabı" at bounding box center [236, 216] width 330 height 26
click at [356, 146] on div at bounding box center [264, 157] width 388 height 24
